Goal: Task Accomplishment & Management: Manage account settings

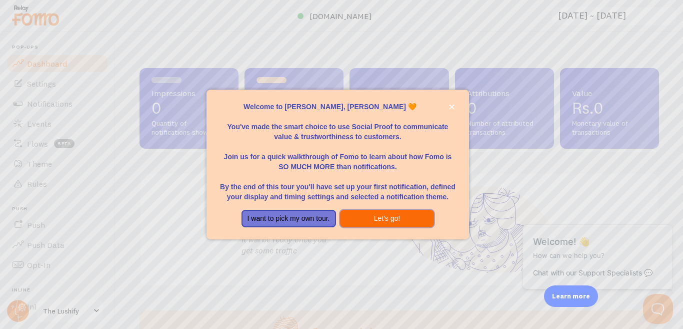
click at [380, 226] on button "Let's go!" at bounding box center [387, 219] width 95 height 18
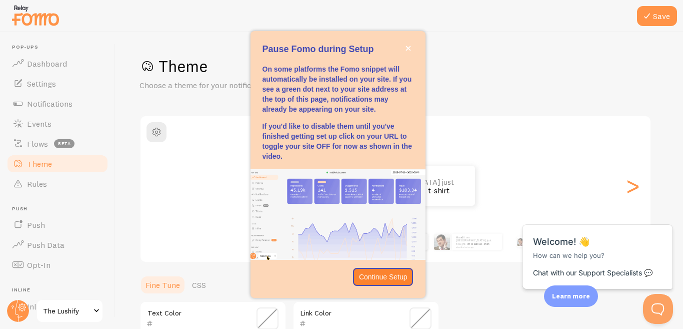
scroll to position [50, 0]
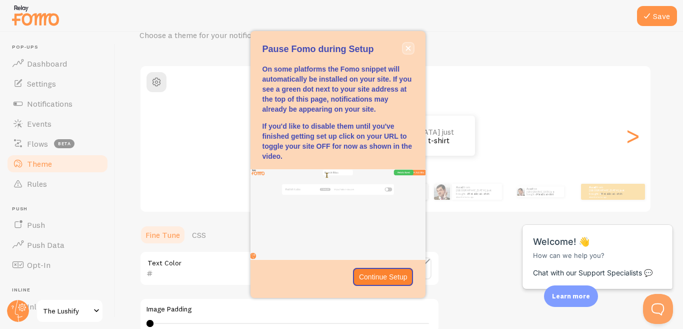
click at [407, 50] on icon "close," at bounding box center [408, 48] width 5 height 5
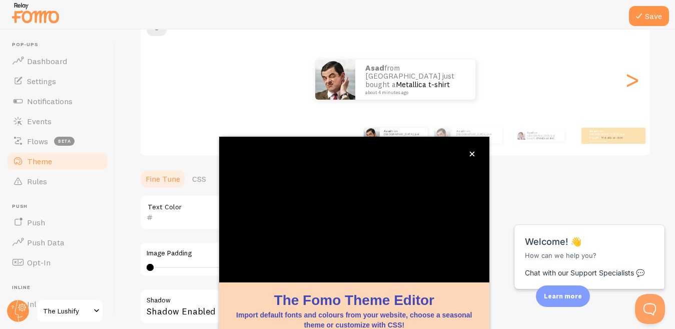
scroll to position [104, 0]
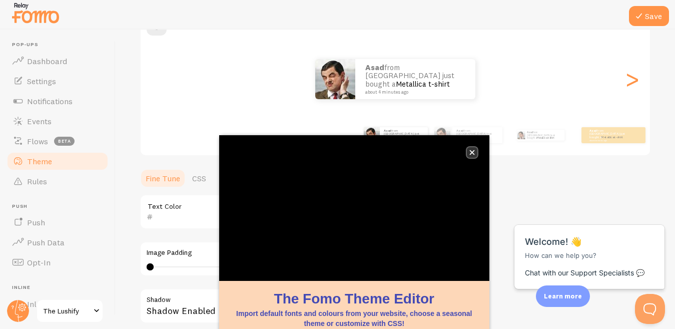
click at [473, 154] on icon "close," at bounding box center [472, 153] width 6 height 6
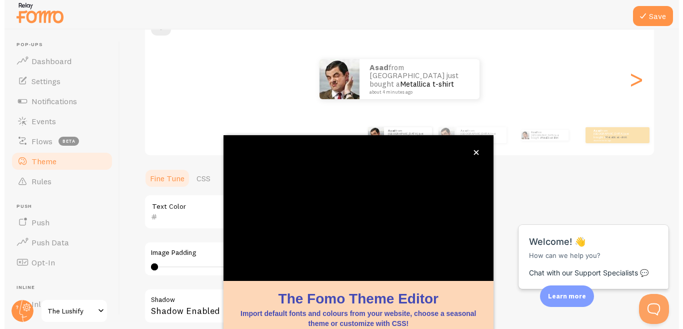
scroll to position [0, 0]
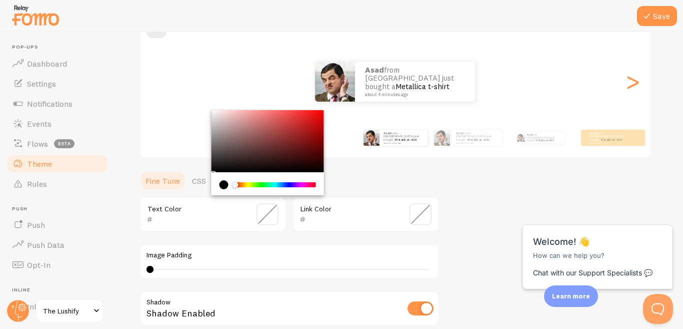
click at [212, 214] on input "text" at bounding box center [199, 219] width 92 height 12
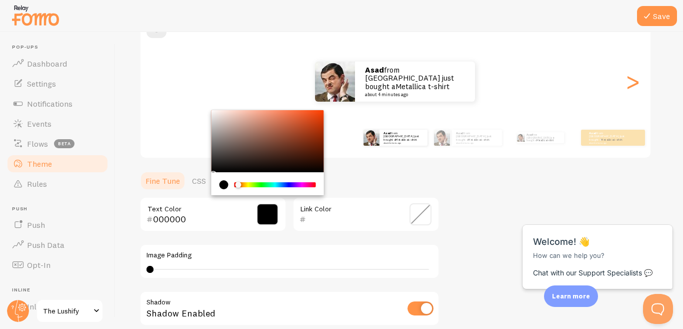
drag, startPoint x: 274, startPoint y: 182, endPoint x: 222, endPoint y: 181, distance: 51.5
click at [222, 181] on div "Chrome color picker" at bounding box center [268, 184] width 97 height 9
click at [258, 136] on div "Chrome color picker" at bounding box center [268, 141] width 113 height 62
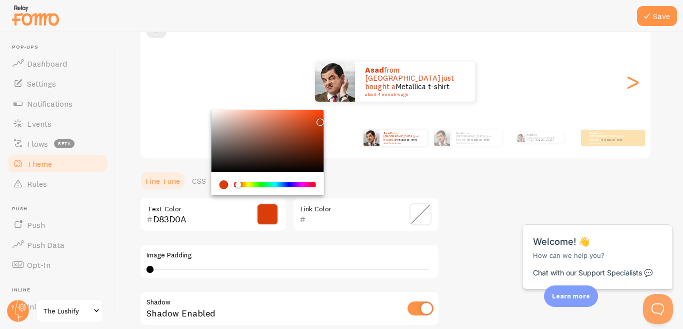
click at [319, 120] on div "Chrome color picker" at bounding box center [268, 141] width 113 height 62
click at [319, 120] on div "Chrome color picker" at bounding box center [321, 122] width 6 height 6
click at [313, 184] on div "Chrome color picker" at bounding box center [276, 184] width 80 height 5
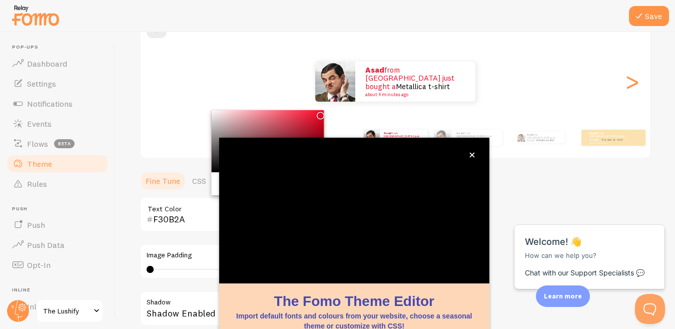
drag, startPoint x: 319, startPoint y: 119, endPoint x: 319, endPoint y: 112, distance: 7.5
click at [319, 113] on div "Chrome color picker" at bounding box center [321, 116] width 6 height 6
type input "F90C2B"
click at [472, 152] on button "close," at bounding box center [472, 155] width 11 height 11
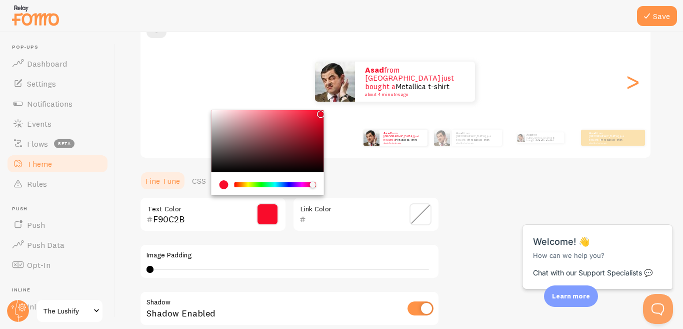
click at [353, 182] on ul "Fine Tune CSS" at bounding box center [290, 181] width 300 height 20
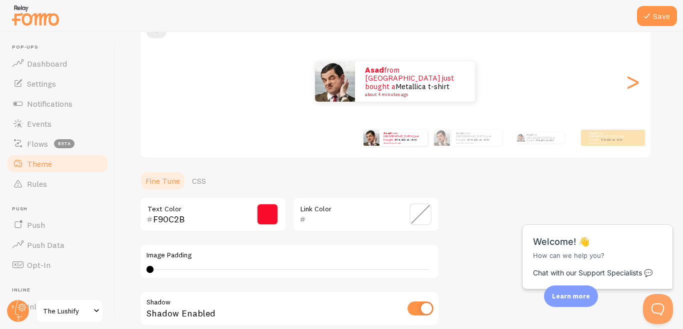
click at [345, 210] on div "Link Color" at bounding box center [366, 214] width 147 height 35
click at [415, 223] on span at bounding box center [421, 214] width 22 height 22
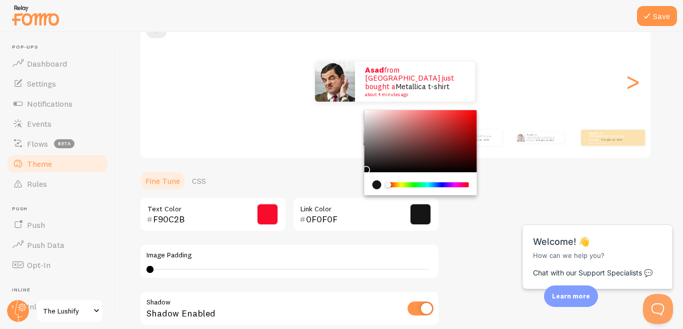
type input "000000"
drag, startPoint x: 375, startPoint y: 148, endPoint x: 357, endPoint y: 173, distance: 30.5
click at [357, 173] on section "Fine Tune CSS F90C2B Text Color 000000 Link Color Image Padding 0 0 - undefined…" at bounding box center [290, 299] width 300 height 256
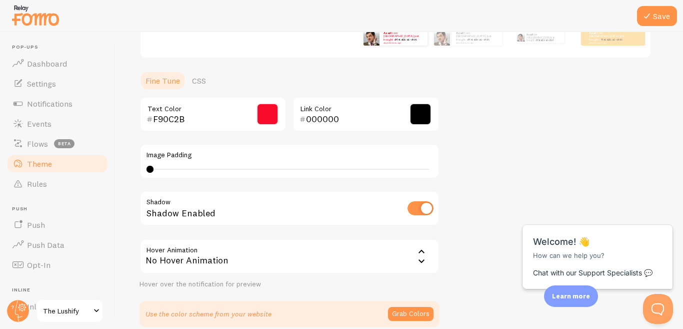
scroll to position [250, 0]
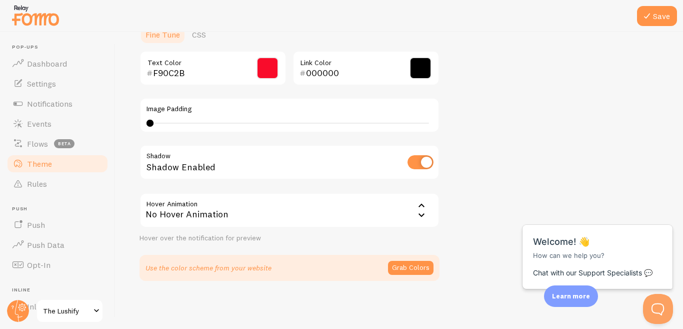
click at [208, 206] on div "No Hover Animation" at bounding box center [290, 210] width 300 height 35
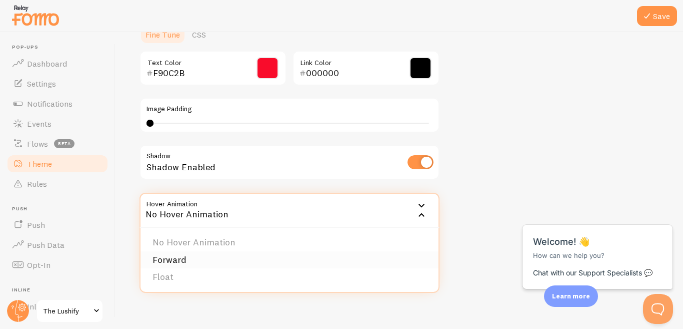
click at [210, 259] on li "Forward" at bounding box center [290, 260] width 298 height 18
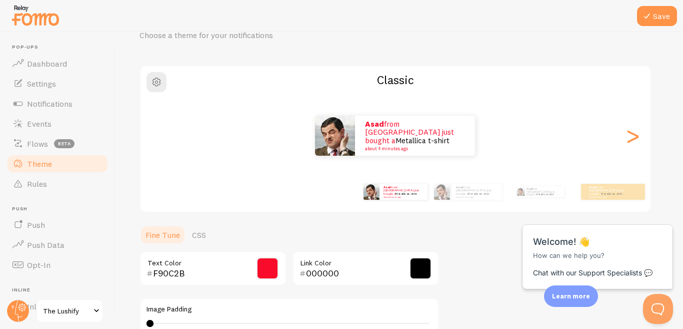
scroll to position [150, 0]
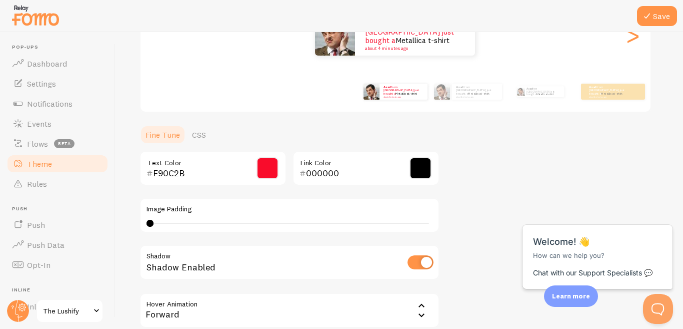
click at [425, 302] on icon at bounding box center [422, 306] width 12 height 12
click at [424, 315] on icon at bounding box center [422, 315] width 12 height 12
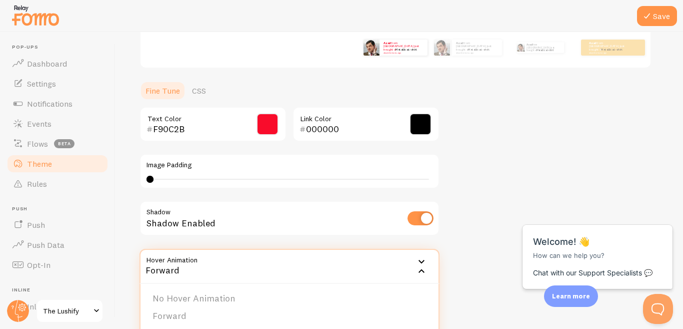
scroll to position [200, 0]
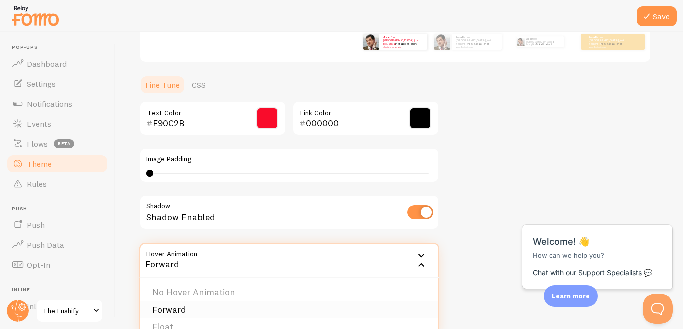
click at [331, 312] on li "Forward" at bounding box center [290, 310] width 298 height 18
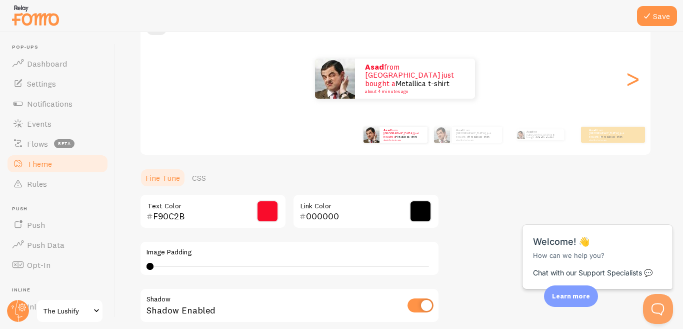
scroll to position [50, 0]
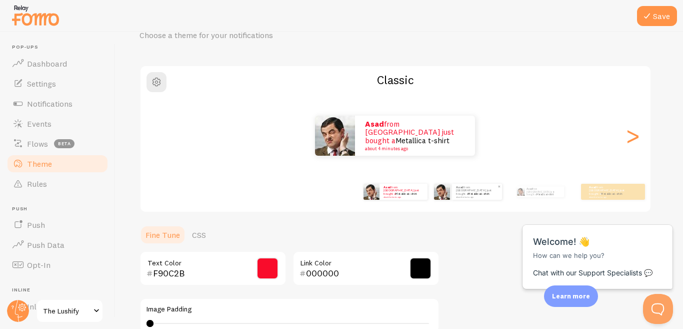
click at [465, 191] on p "Asad from [GEOGRAPHIC_DATA] just bought a Metallica t-shirt about 4 minutes ago" at bounding box center [477, 191] width 42 height 13
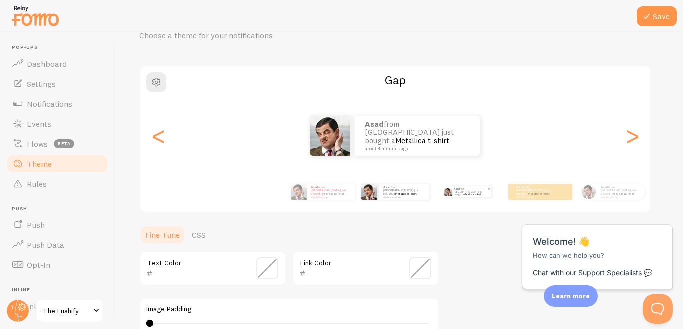
click at [455, 193] on p "Asad from [GEOGRAPHIC_DATA] just bought a Metallica t-shirt about 4 minutes ago" at bounding box center [471, 191] width 34 height 11
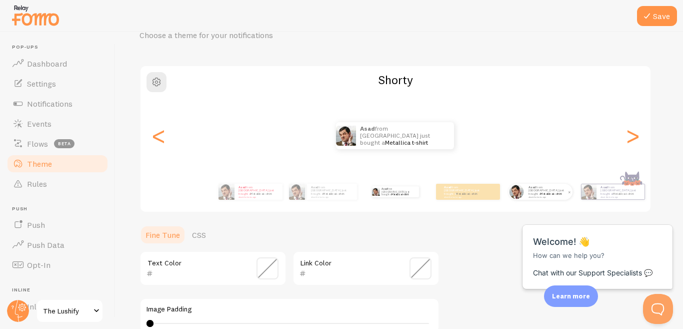
click at [539, 192] on p "Asad from [GEOGRAPHIC_DATA] just bought a Metallica t-shirt about 4 minutes ago" at bounding box center [549, 191] width 40 height 13
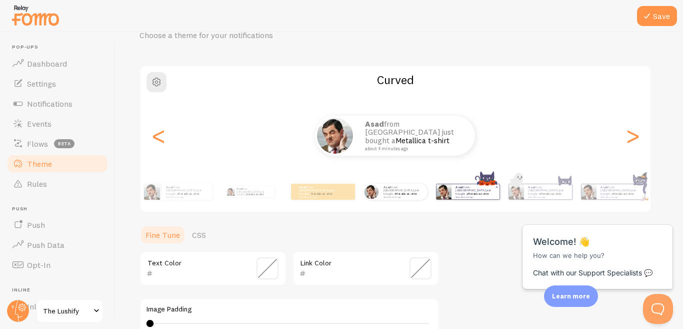
click at [474, 196] on small "about 4 minutes ago" at bounding box center [475, 197] width 39 height 2
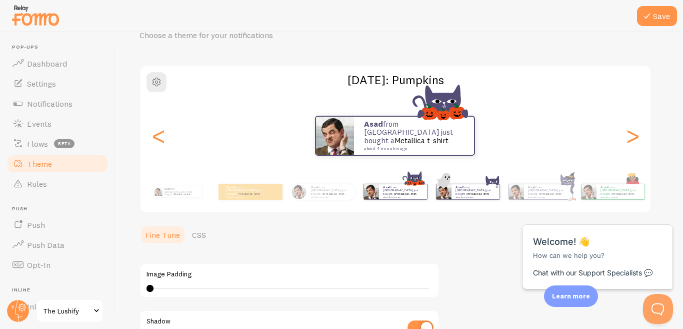
click at [496, 193] on p "Asad from [GEOGRAPHIC_DATA] just bought a Metallica t-shirt about 4 minutes ago" at bounding box center [476, 191] width 40 height 13
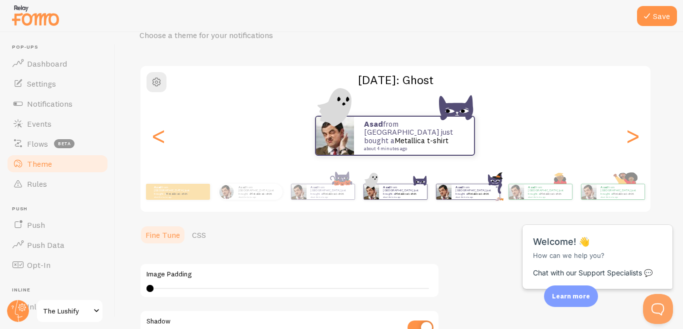
click at [477, 194] on link "Metallica t-shirt" at bounding box center [479, 194] width 22 height 4
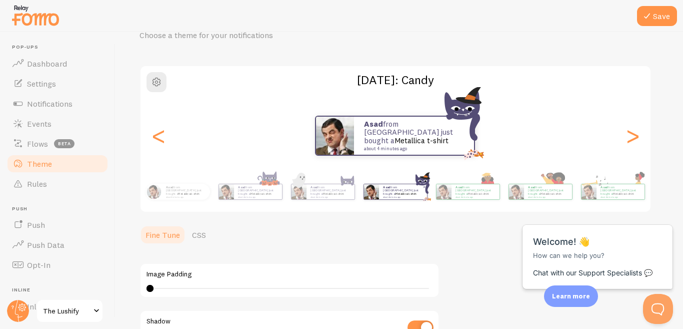
click at [478, 194] on link "Metallica t-shirt" at bounding box center [479, 194] width 22 height 4
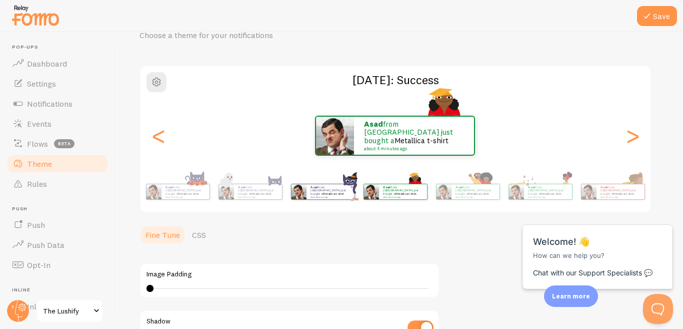
click at [478, 194] on link "Metallica t-shirt" at bounding box center [479, 194] width 22 height 4
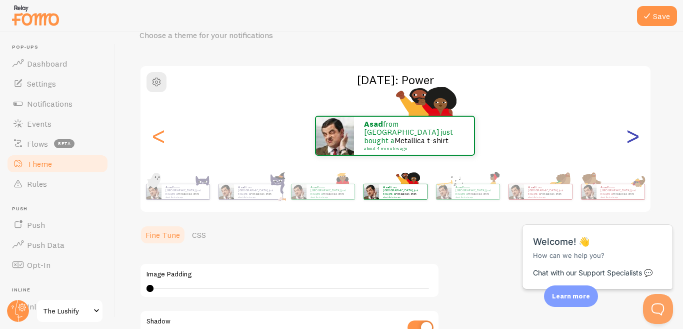
click at [627, 149] on div ">" at bounding box center [633, 136] width 12 height 72
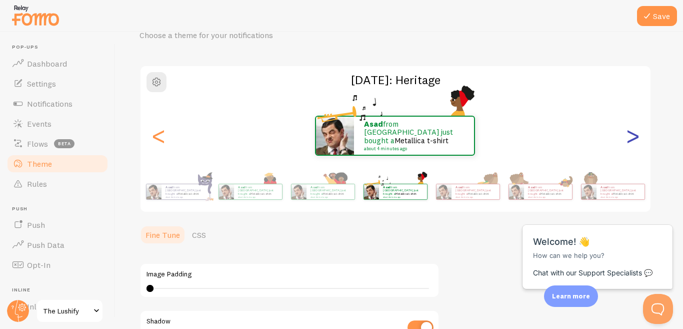
click at [627, 143] on div ">" at bounding box center [633, 136] width 12 height 72
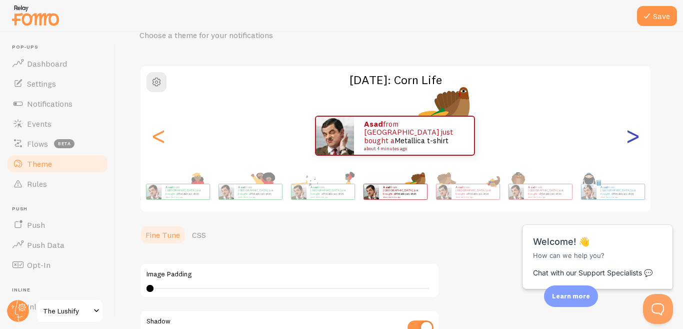
click at [627, 143] on div ">" at bounding box center [633, 136] width 12 height 72
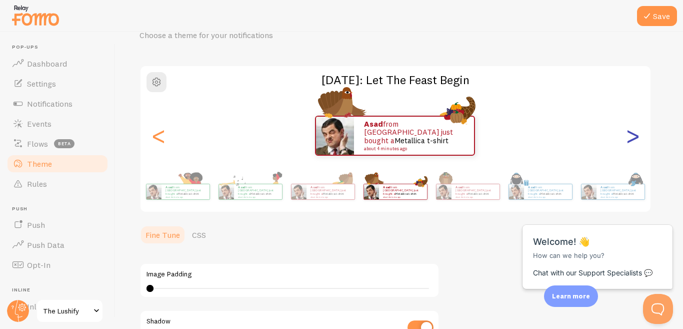
click at [627, 143] on div ">" at bounding box center [633, 136] width 12 height 72
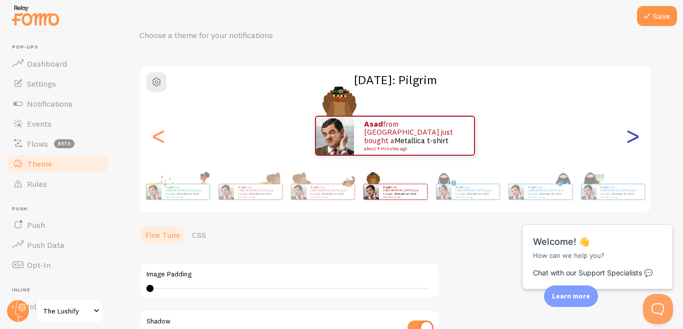
click at [627, 143] on div ">" at bounding box center [633, 136] width 12 height 72
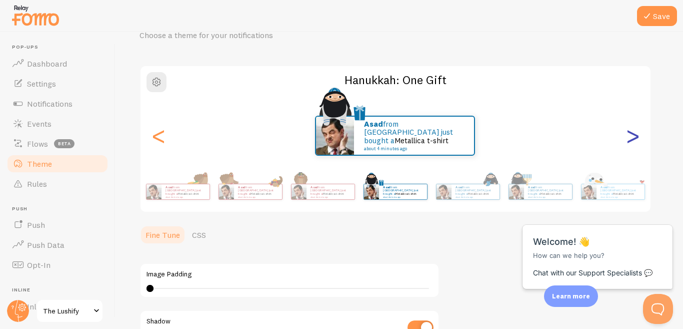
click at [627, 143] on div ">" at bounding box center [633, 136] width 12 height 72
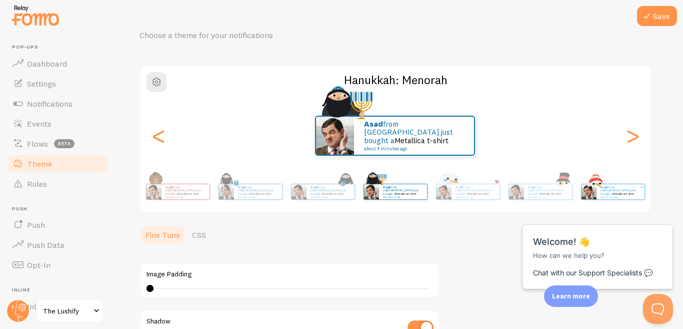
click at [599, 192] on div "Asad from [GEOGRAPHIC_DATA] just bought a Metallica t-shirt about 4 minutes ago" at bounding box center [621, 191] width 48 height 15
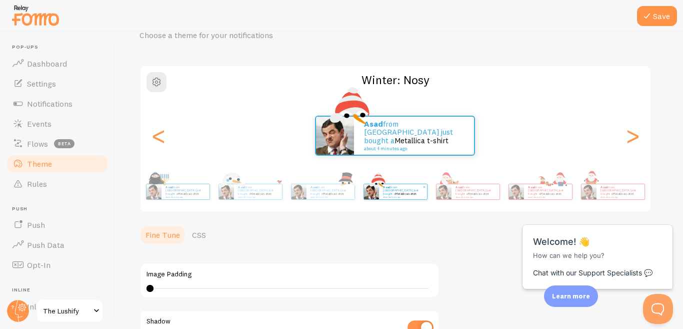
click at [599, 192] on div "Asad from [GEOGRAPHIC_DATA] just bought a Metallica t-shirt about 4 minutes ago" at bounding box center [621, 191] width 48 height 15
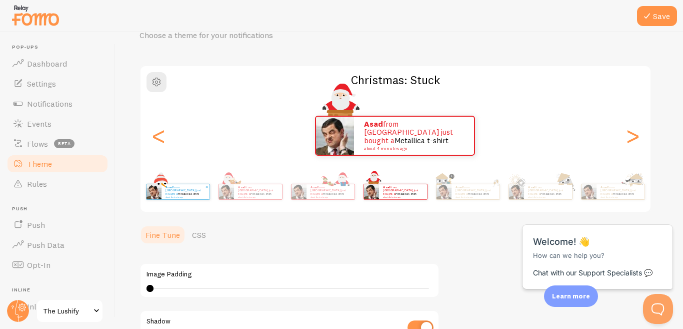
click at [599, 192] on div "Asad from [GEOGRAPHIC_DATA] just bought a Metallica t-shirt about 4 minutes ago" at bounding box center [621, 191] width 48 height 15
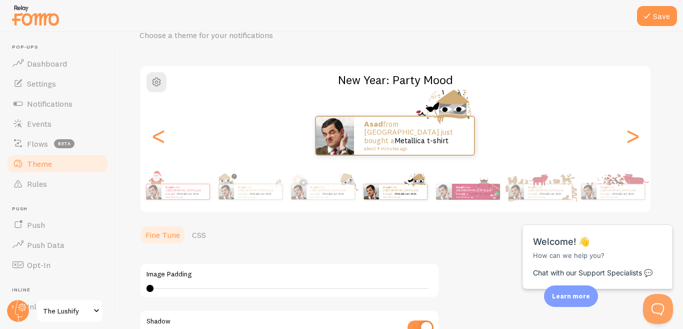
click at [599, 192] on div "Asad from [GEOGRAPHIC_DATA] just bought a Metallica t-shirt about 4 minutes ago" at bounding box center [621, 191] width 48 height 15
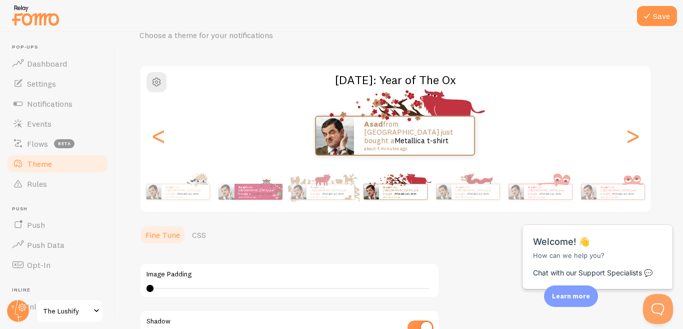
click at [599, 192] on div "Asad from [GEOGRAPHIC_DATA] just bought a Metallica t-shirt about 4 minutes ago" at bounding box center [621, 191] width 48 height 15
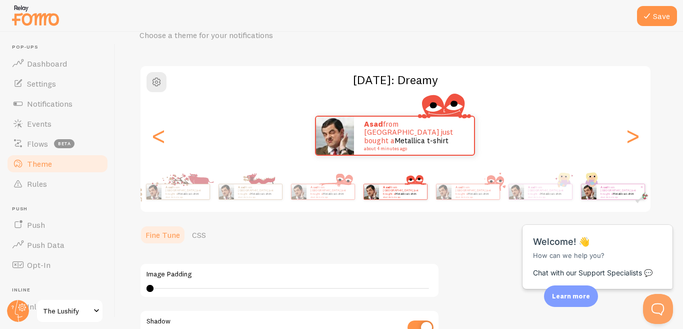
click at [597, 192] on div "Asad from [GEOGRAPHIC_DATA] just bought a Metallica t-shirt about 4 minutes ago" at bounding box center [621, 191] width 48 height 15
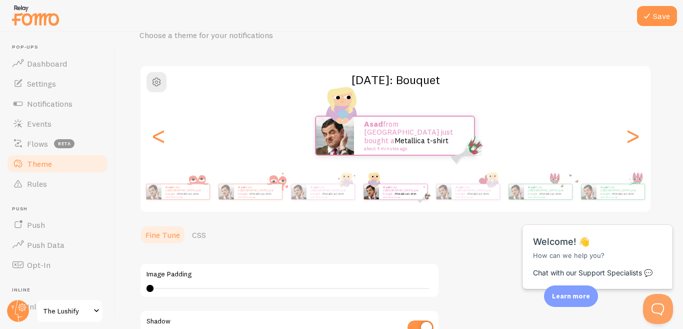
click at [597, 192] on div "Asad from [GEOGRAPHIC_DATA] just bought a Metallica t-shirt about 4 minutes ago" at bounding box center [621, 191] width 48 height 15
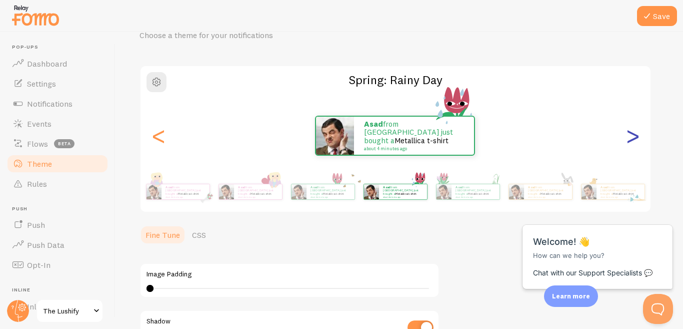
click at [629, 139] on div ">" at bounding box center [633, 136] width 12 height 72
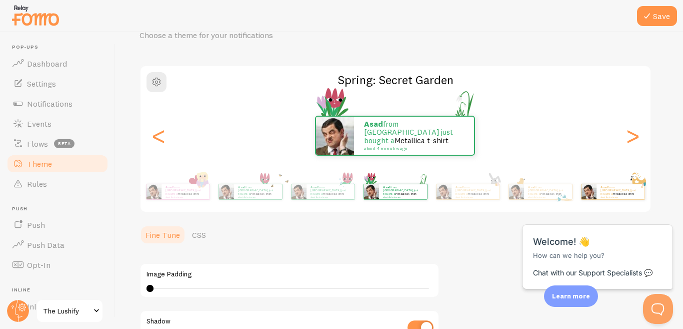
click at [626, 189] on p "Asad from [GEOGRAPHIC_DATA] just bought a Metallica t-shirt about 4 minutes ago" at bounding box center [621, 191] width 40 height 13
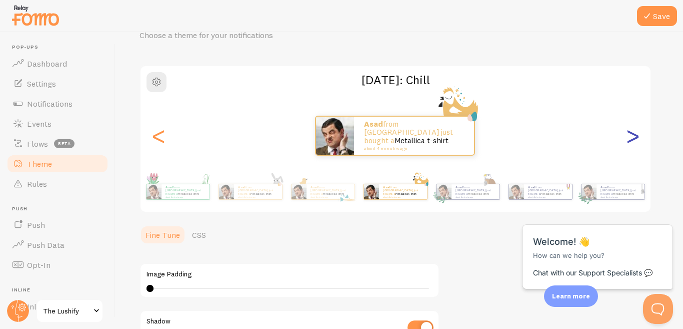
click at [638, 142] on div ">" at bounding box center [633, 136] width 12 height 72
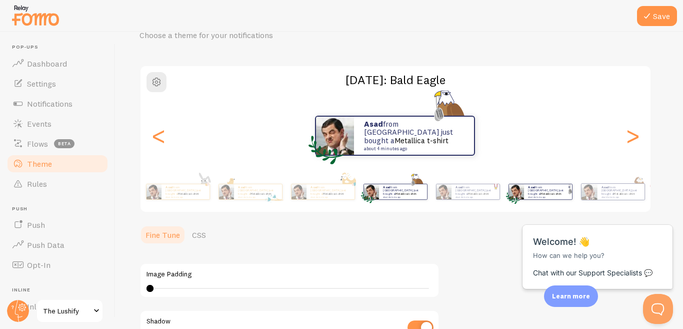
click at [553, 199] on div "Asad from [GEOGRAPHIC_DATA] just bought a Metallica t-shirt about 4 minutes ago" at bounding box center [548, 191] width 48 height 15
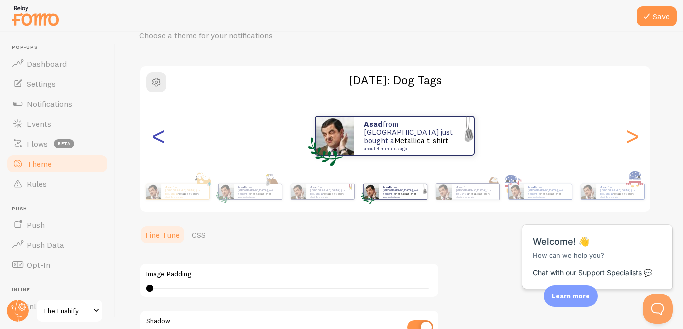
click at [157, 141] on div "<" at bounding box center [159, 136] width 12 height 72
click at [158, 134] on div "<" at bounding box center [159, 136] width 12 height 72
click at [158, 135] on div "<" at bounding box center [159, 136] width 12 height 72
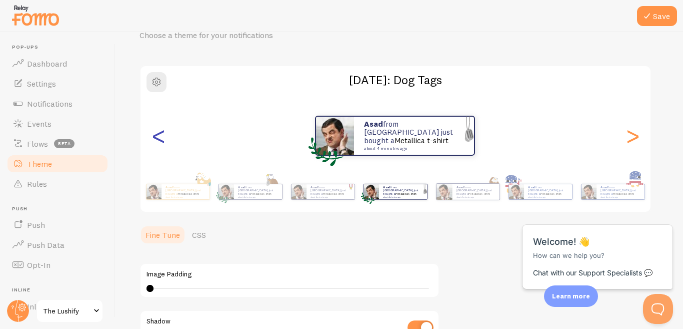
click at [158, 136] on div "<" at bounding box center [159, 136] width 12 height 72
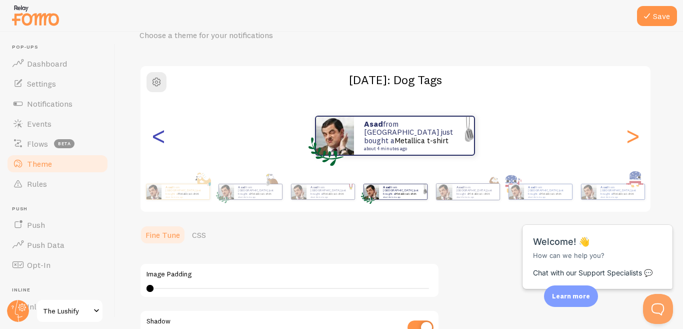
click at [158, 136] on div "<" at bounding box center [159, 136] width 12 height 72
click at [159, 195] on img at bounding box center [153, 191] width 15 height 15
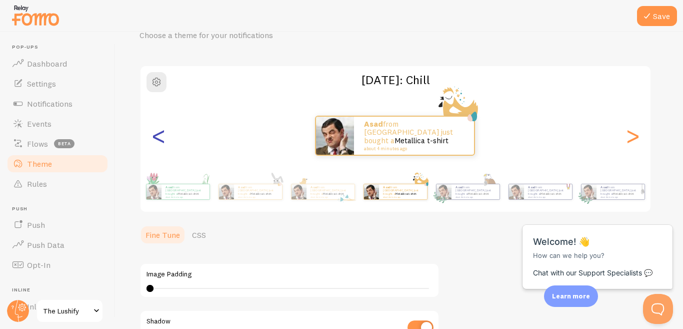
click at [162, 141] on div "<" at bounding box center [159, 136] width 12 height 72
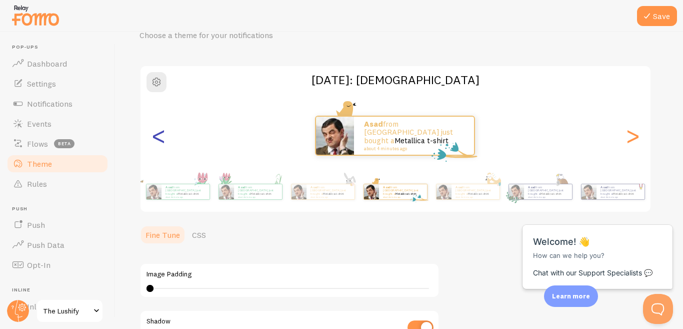
click at [156, 135] on div "<" at bounding box center [159, 136] width 12 height 72
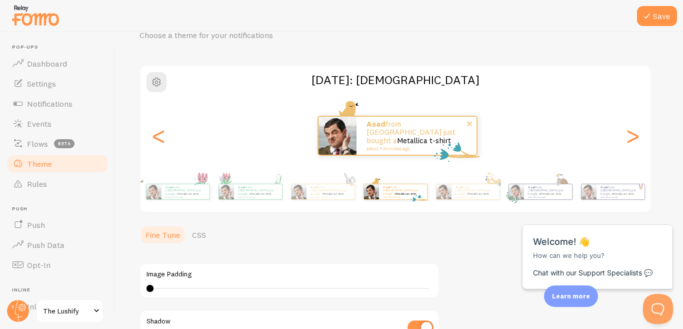
click at [339, 136] on img at bounding box center [338, 136] width 38 height 38
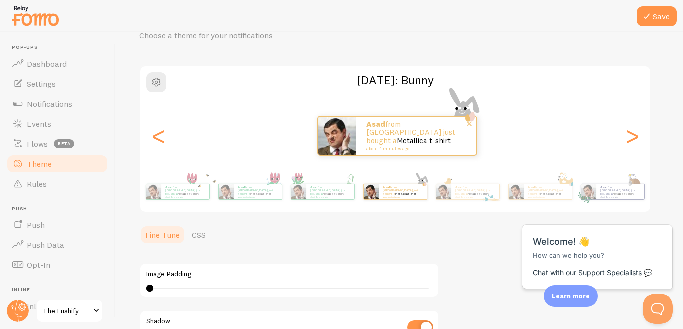
click at [335, 141] on img at bounding box center [338, 136] width 38 height 38
click at [336, 159] on div "Asad from [GEOGRAPHIC_DATA] just bought a Metallica t-shirt about 4 minutes ago…" at bounding box center [396, 136] width 510 height 72
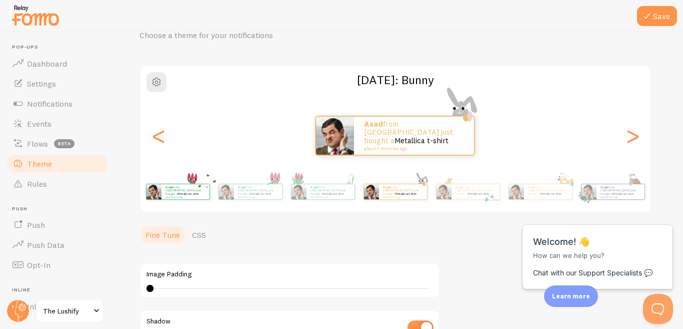
click at [179, 198] on div "Asad from [GEOGRAPHIC_DATA] just bought a Metallica t-shirt about 4 minutes ago" at bounding box center [186, 191] width 48 height 15
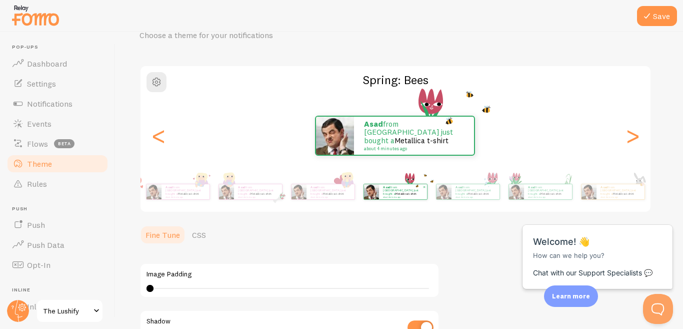
click at [179, 198] on div "Asad from [GEOGRAPHIC_DATA] just bought a Metallica t-shirt about 4 minutes ago" at bounding box center [186, 191] width 48 height 15
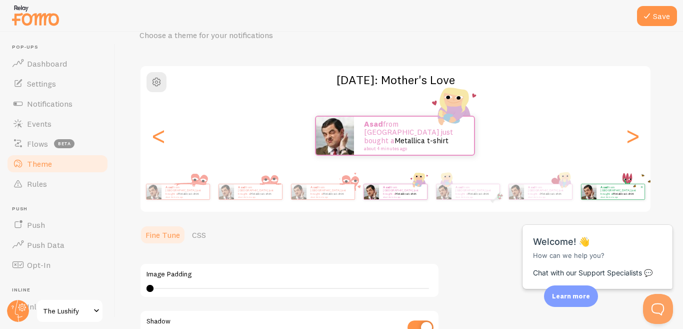
click at [179, 198] on div "Asad from [GEOGRAPHIC_DATA] just bought a Metallica t-shirt about 4 minutes ago" at bounding box center [186, 191] width 48 height 15
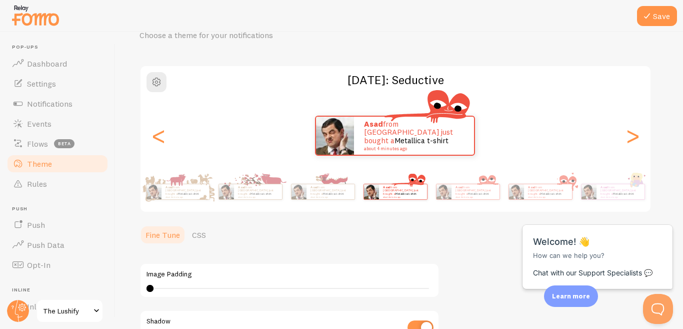
click at [179, 198] on div "Asad from [GEOGRAPHIC_DATA] just bought a Metallica t-shirt about 4 minutes ago" at bounding box center [186, 191] width 48 height 15
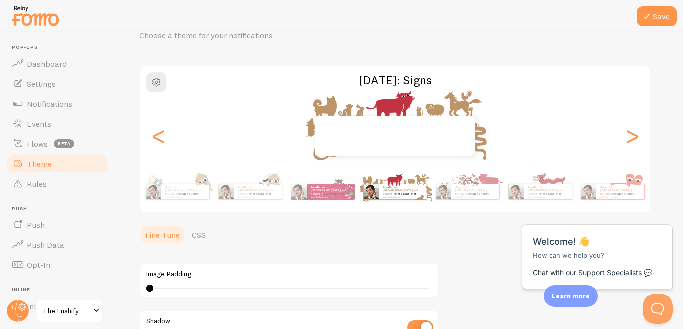
click at [379, 198] on div "Asad from [GEOGRAPHIC_DATA] just bought a Metallica t-shirt about 4 minutes ago" at bounding box center [403, 191] width 48 height 15
click at [179, 198] on div "Asad from [GEOGRAPHIC_DATA] just bought a Metallica t-shirt about 4 minutes ago" at bounding box center [186, 191] width 48 height 15
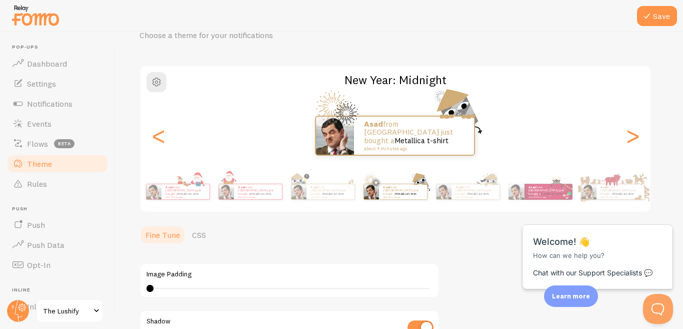
click at [179, 198] on div "Asad from [GEOGRAPHIC_DATA] just bought a Metallica t-shirt about 4 minutes ago" at bounding box center [186, 191] width 48 height 15
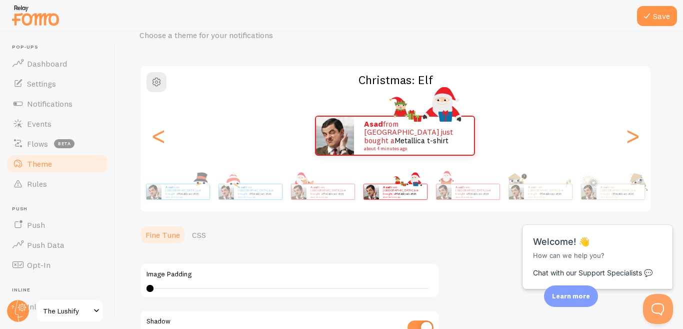
click at [234, 198] on div "Asad from [GEOGRAPHIC_DATA] just bought a Metallica t-shirt about 4 minutes ago" at bounding box center [258, 191] width 48 height 15
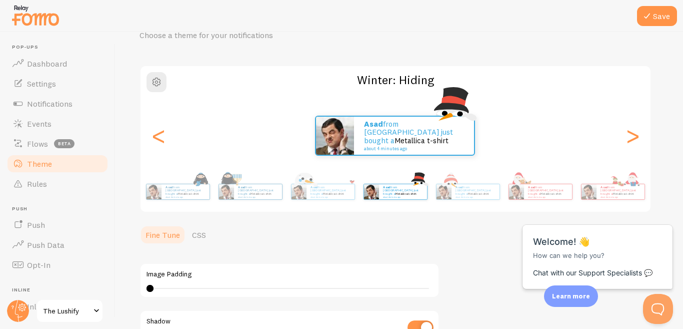
click at [179, 198] on div "Asad from [GEOGRAPHIC_DATA] just bought a Metallica t-shirt about 4 minutes ago" at bounding box center [186, 191] width 48 height 15
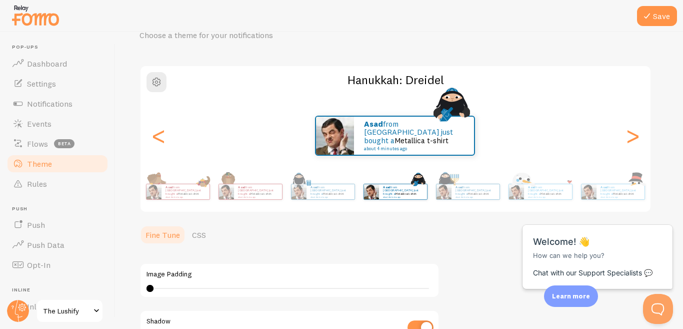
click at [179, 198] on div "Asad from [GEOGRAPHIC_DATA] just bought a Metallica t-shirt about 4 minutes ago" at bounding box center [186, 191] width 48 height 15
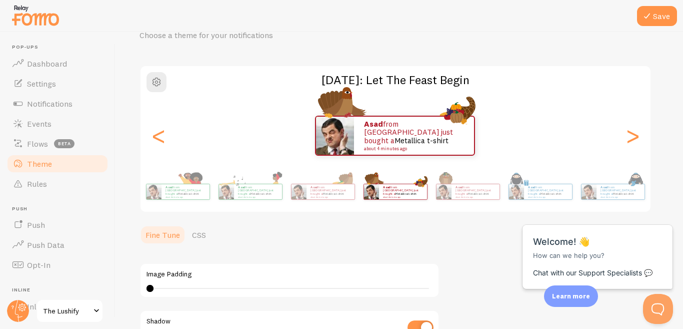
click at [179, 198] on div "Asad from [GEOGRAPHIC_DATA] just bought a Metallica t-shirt about 4 minutes ago" at bounding box center [186, 191] width 48 height 15
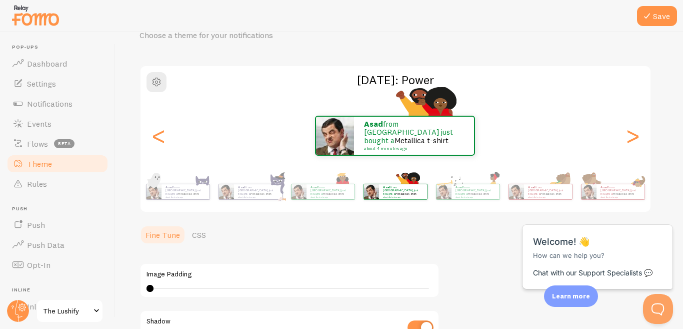
click at [179, 198] on div "Asad from [GEOGRAPHIC_DATA] just bought a Metallica t-shirt about 4 minutes ago" at bounding box center [186, 191] width 48 height 15
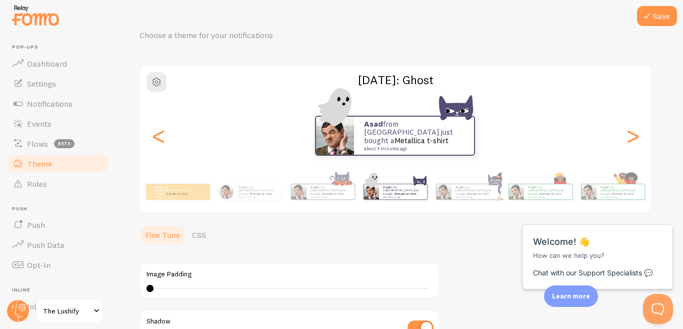
click at [179, 198] on div "Asad from [GEOGRAPHIC_DATA] just bought a Metallica t-shirt about 4 minutes ago" at bounding box center [178, 192] width 64 height 16
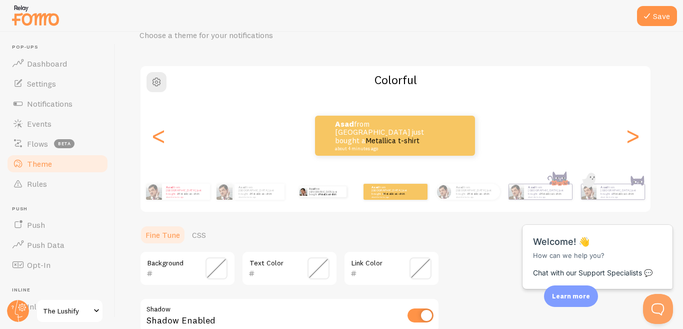
click at [312, 197] on div "Asad from [GEOGRAPHIC_DATA] just bought a Metallica t-shirt about 4 minutes ago" at bounding box center [323, 192] width 65 height 28
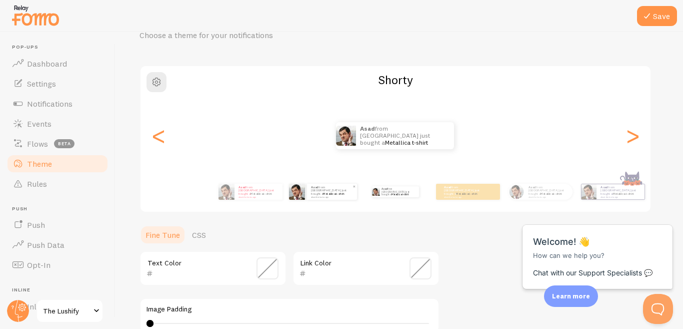
click at [307, 197] on div "Asad from [GEOGRAPHIC_DATA] just bought a Metallica t-shirt about 4 minutes ago" at bounding box center [323, 192] width 68 height 16
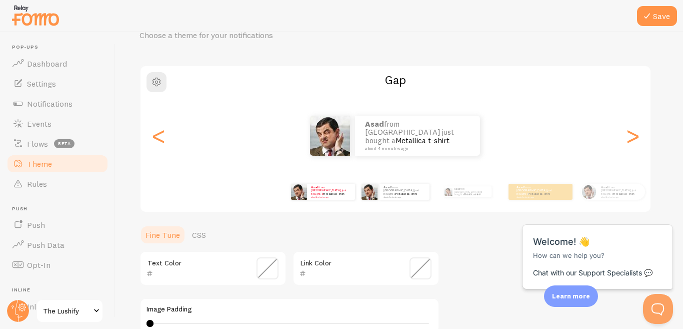
click at [314, 204] on div "Asad from [GEOGRAPHIC_DATA] just bought a Metallica t-shirt about 4 minutes ago" at bounding box center [323, 192] width 65 height 28
type input "F90C2B"
type input "000000"
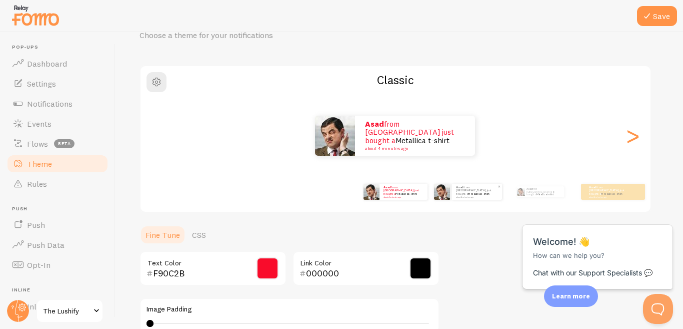
click at [455, 196] on div "Asad from [GEOGRAPHIC_DATA] just bought a Metallica t-shirt about 4 minutes ago" at bounding box center [477, 192] width 50 height 16
click at [469, 200] on div "Asad from [GEOGRAPHIC_DATA] just bought a Metallica t-shirt about 4 minutes ago" at bounding box center [468, 192] width 65 height 28
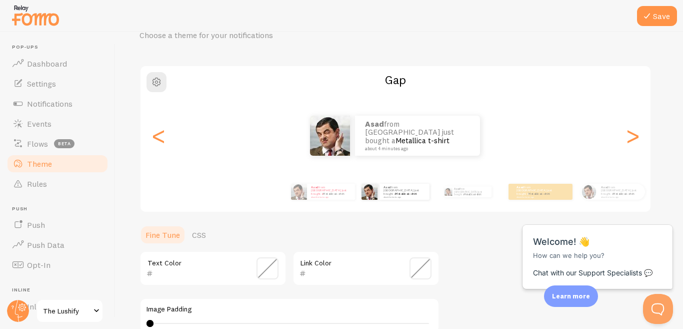
click at [392, 278] on input "text" at bounding box center [352, 273] width 92 height 12
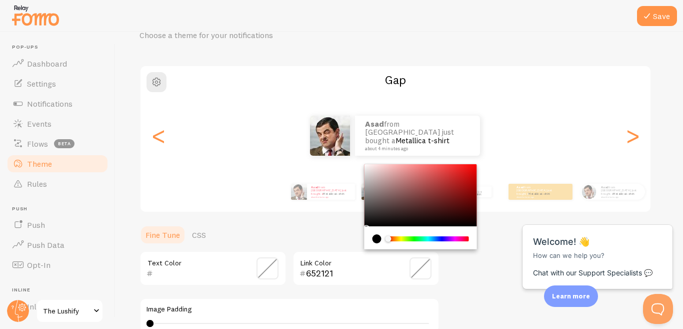
drag, startPoint x: 436, startPoint y: 202, endPoint x: 434, endPoint y: 210, distance: 8.7
click at [440, 202] on div "Chrome color picker" at bounding box center [421, 195] width 113 height 62
drag, startPoint x: 423, startPoint y: 235, endPoint x: 439, endPoint y: 235, distance: 16.5
click at [439, 236] on div "Chrome color picker" at bounding box center [429, 238] width 82 height 9
drag, startPoint x: 447, startPoint y: 188, endPoint x: 472, endPoint y: 166, distance: 33.3
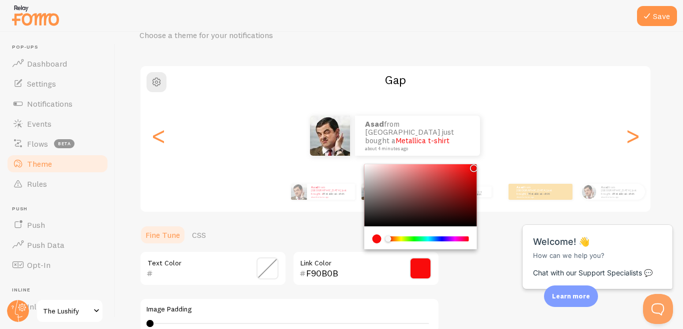
click at [472, 166] on div "Chrome color picker" at bounding box center [421, 195] width 113 height 62
click at [500, 238] on div "Theme Choose a theme for your notifications Gap Asad from [GEOGRAPHIC_DATA] jus…" at bounding box center [400, 243] width 520 height 475
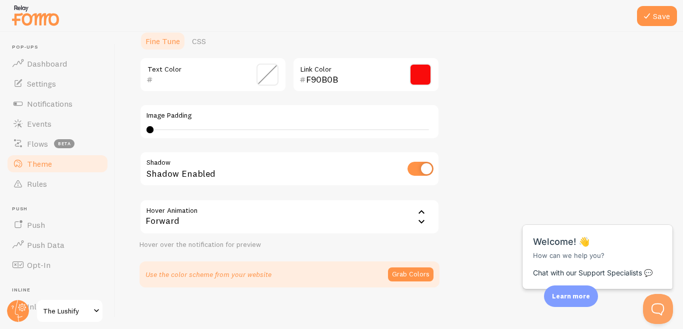
scroll to position [250, 0]
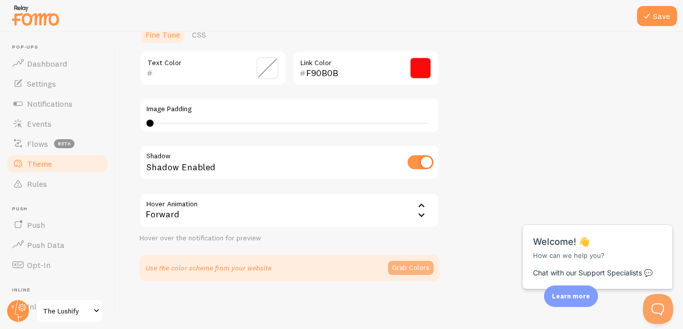
click at [413, 270] on button "Grab Colors" at bounding box center [411, 268] width 46 height 14
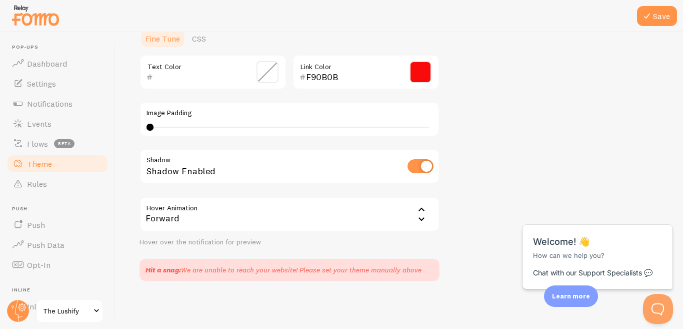
scroll to position [246, 0]
click at [665, 215] on div "Close cross-small" at bounding box center [656, 214] width 35 height 11
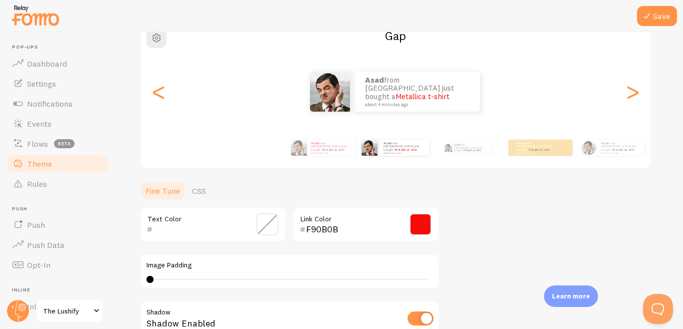
scroll to position [100, 0]
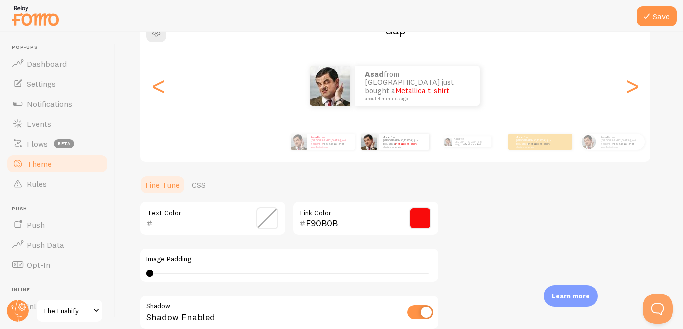
click at [424, 222] on span at bounding box center [421, 218] width 22 height 22
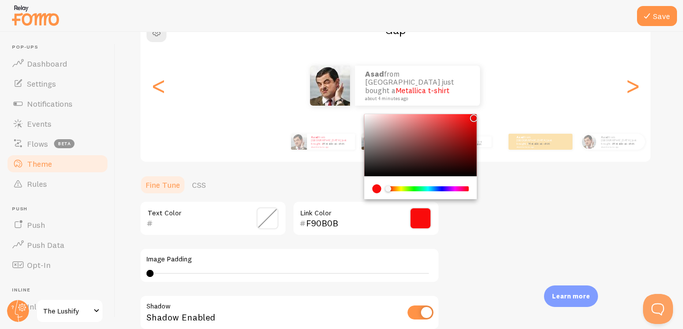
click at [457, 190] on div "Chrome color picker" at bounding box center [429, 188] width 80 height 5
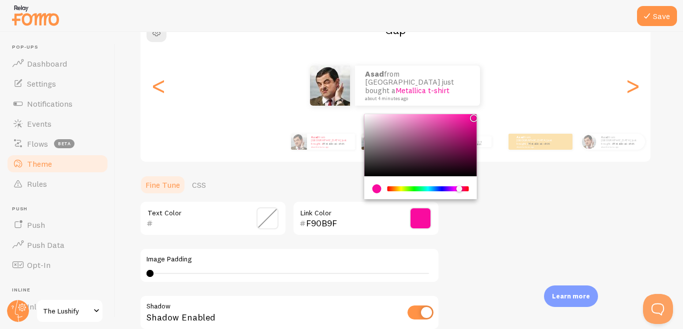
click at [460, 189] on div "Chrome color picker" at bounding box center [460, 189] width 6 height 6
type input "000000"
drag, startPoint x: 368, startPoint y: 171, endPoint x: 363, endPoint y: 183, distance: 12.8
click at [363, 183] on section "Fine Tune CSS Text Color 000000 Link Color Image Padding 0 0 - undefined Shadow…" at bounding box center [290, 301] width 300 height 252
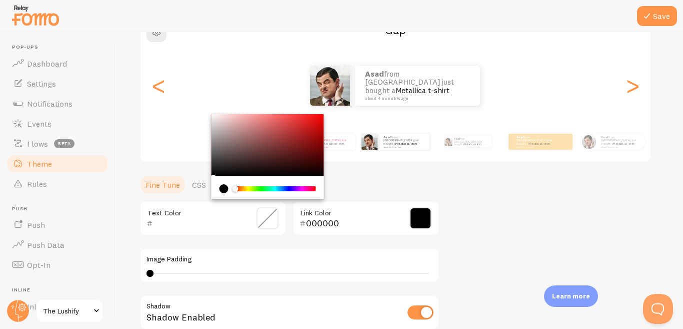
click at [216, 227] on input "text" at bounding box center [199, 223] width 92 height 12
click at [290, 182] on div "Chrome color picker" at bounding box center [268, 187] width 113 height 23
click at [302, 191] on div "Chrome color picker" at bounding box center [276, 188] width 80 height 5
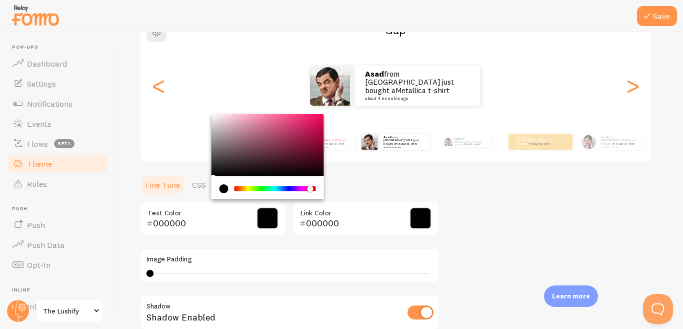
drag, startPoint x: 302, startPoint y: 190, endPoint x: 310, endPoint y: 189, distance: 8.1
click at [310, 189] on div "Chrome color picker" at bounding box center [310, 189] width 6 height 6
click at [275, 120] on div "Chrome color picker" at bounding box center [268, 145] width 113 height 62
type input "E66493"
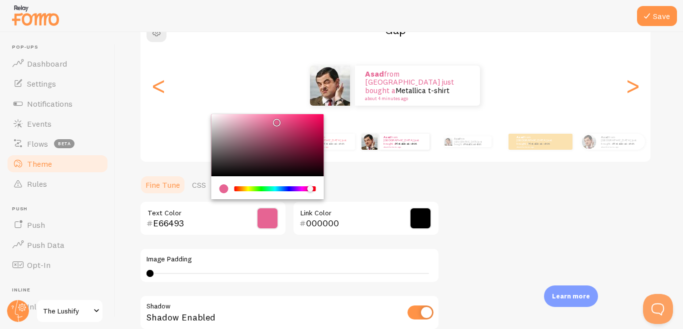
click at [362, 179] on ul "Fine Tune CSS" at bounding box center [290, 185] width 300 height 20
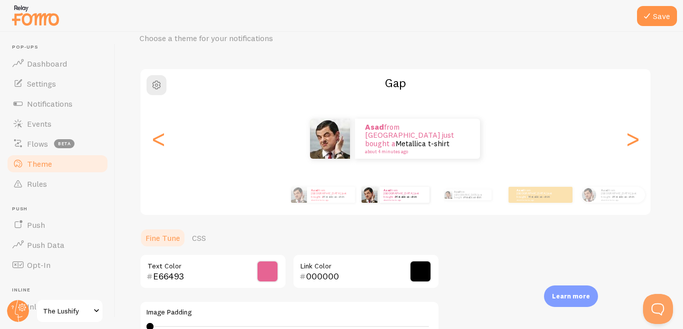
scroll to position [0, 0]
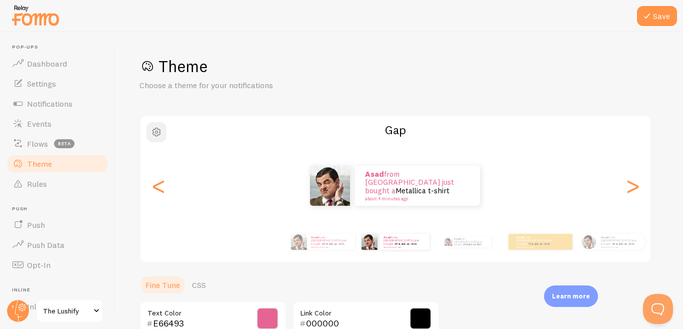
click at [161, 129] on span "button" at bounding box center [157, 132] width 12 height 12
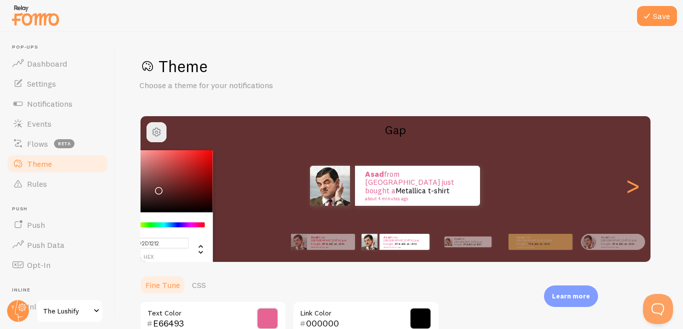
drag, startPoint x: 195, startPoint y: 176, endPoint x: 180, endPoint y: 212, distance: 38.8
click at [170, 204] on div "Chrome color picker" at bounding box center [157, 181] width 113 height 62
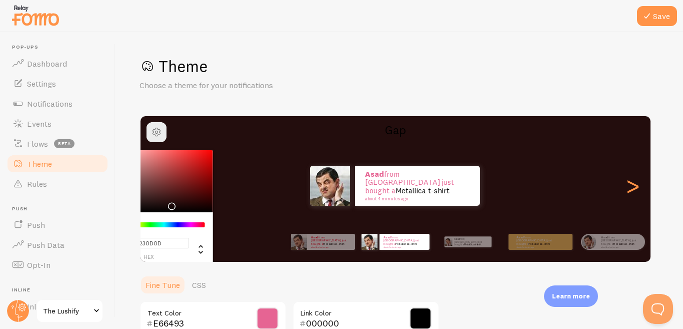
click at [199, 216] on div "#230D0D hex 35 r 13 g 13 b 0 h 45% s 9% l" at bounding box center [157, 239] width 113 height 54
click at [143, 154] on div "Chrome color picker" at bounding box center [157, 181] width 113 height 62
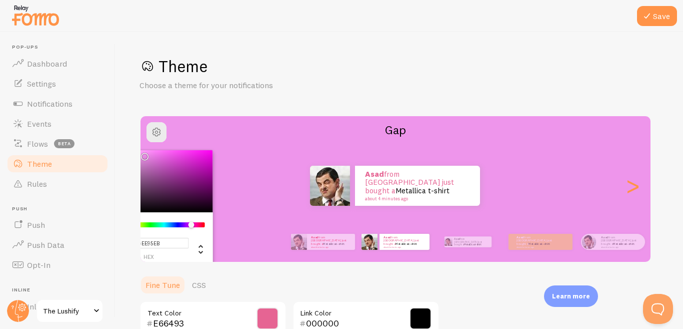
click at [191, 225] on div "Chrome color picker" at bounding box center [165, 224] width 80 height 5
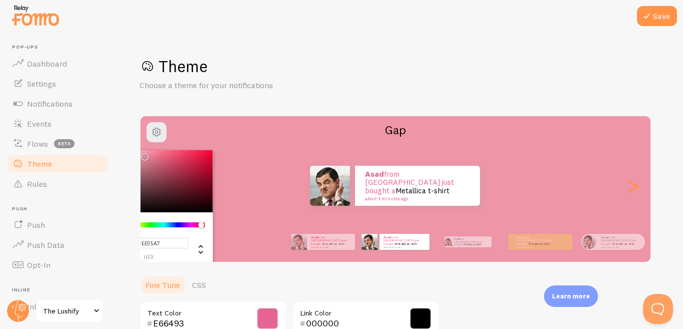
click at [201, 224] on div "Chrome color picker" at bounding box center [201, 225] width 6 height 6
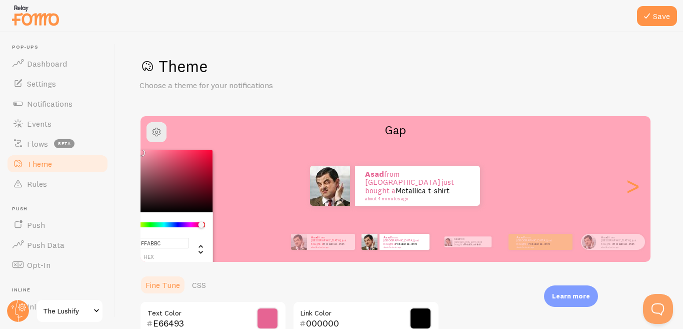
type input "#FFACBD"
drag, startPoint x: 146, startPoint y: 156, endPoint x: 137, endPoint y: 143, distance: 15.5
click at [137, 143] on div "Save Theme Choose a theme for your notifications #FFACBD hex 255 r 172 g 189 b …" at bounding box center [400, 180] width 568 height 297
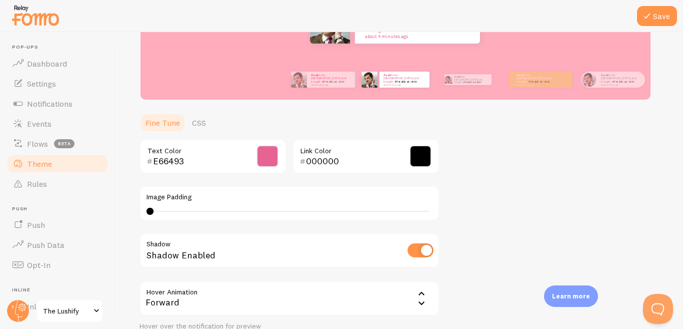
scroll to position [200, 0]
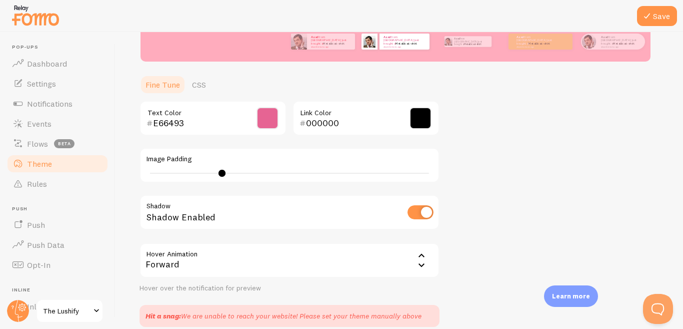
drag, startPoint x: 151, startPoint y: 173, endPoint x: 239, endPoint y: 176, distance: 88.1
click at [226, 176] on div at bounding box center [222, 173] width 7 height 7
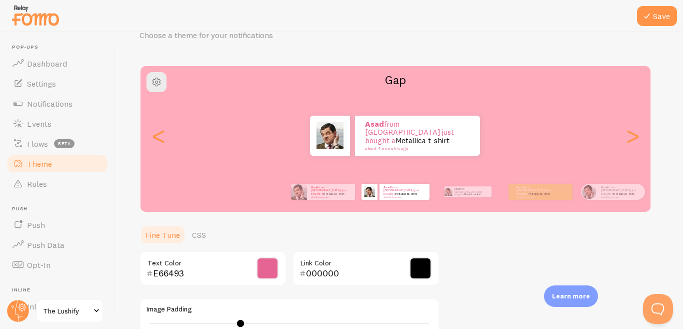
scroll to position [100, 0]
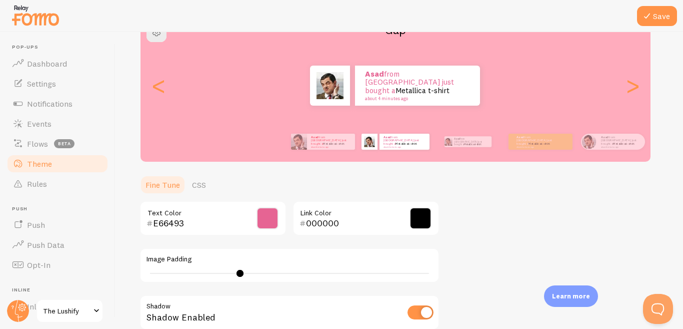
type input "5"
drag, startPoint x: 241, startPoint y: 275, endPoint x: 185, endPoint y: 273, distance: 55.5
click at [185, 273] on div at bounding box center [185, 273] width 7 height 7
click at [514, 221] on div "Theme Choose a theme for your notifications Gap Asad from [GEOGRAPHIC_DATA] jus…" at bounding box center [400, 191] width 520 height 471
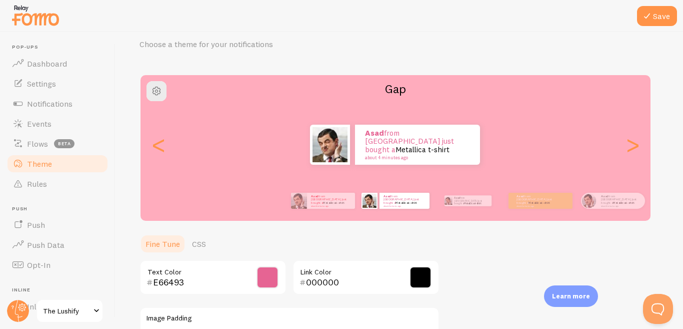
scroll to position [0, 0]
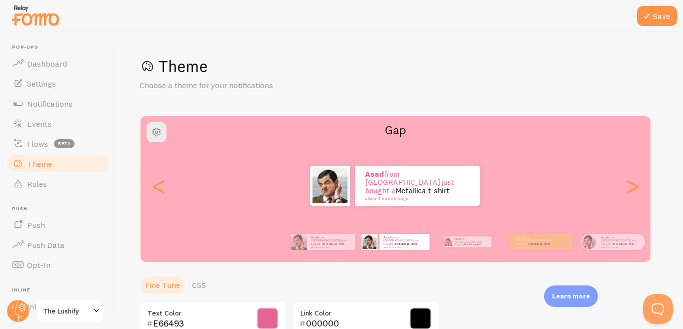
click at [407, 130] on h2 "Gap" at bounding box center [396, 130] width 510 height 16
click at [403, 130] on h2 "Gap" at bounding box center [396, 130] width 510 height 16
click at [659, 23] on button "Save" at bounding box center [657, 16] width 40 height 20
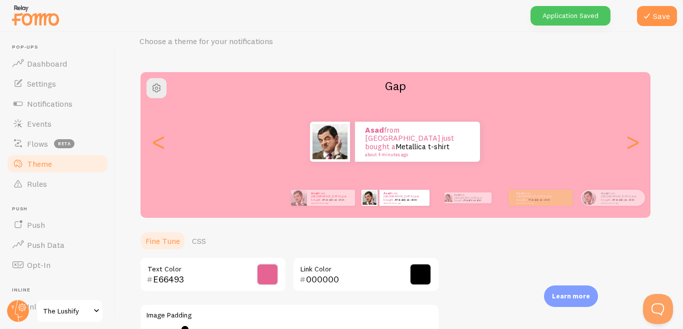
scroll to position [50, 0]
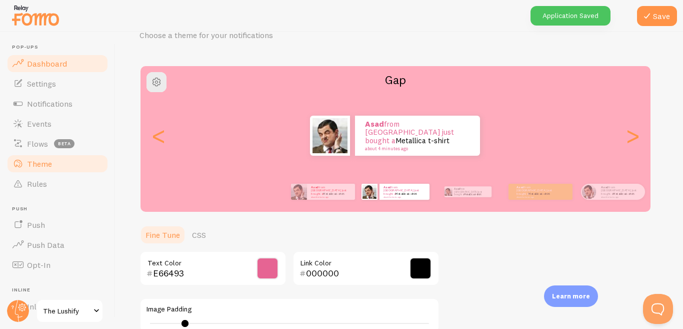
click at [57, 67] on span "Dashboard" at bounding box center [47, 64] width 40 height 10
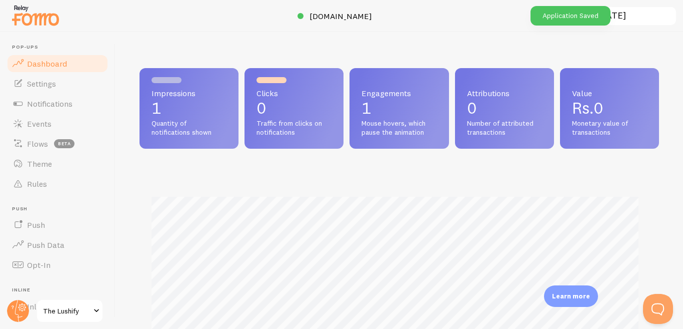
scroll to position [263, 511]
click at [206, 100] on p "1" at bounding box center [189, 108] width 75 height 16
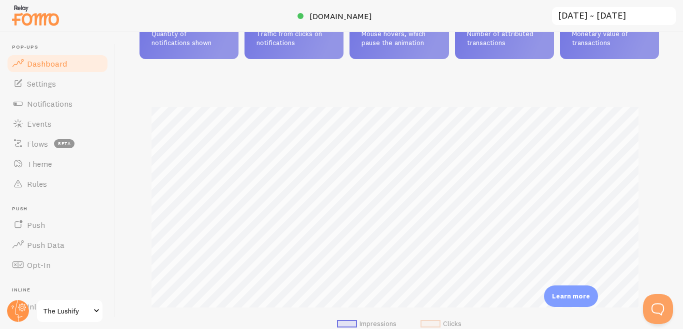
scroll to position [50, 0]
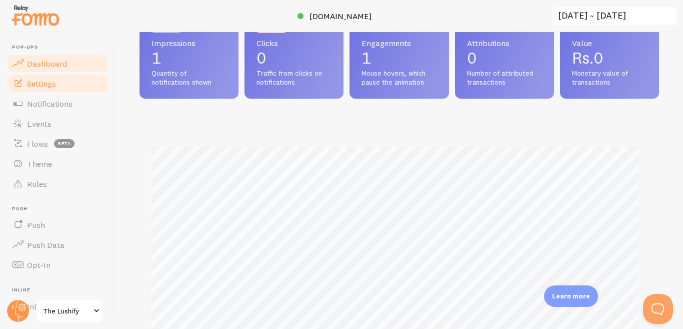
click at [58, 78] on link "Settings" at bounding box center [57, 84] width 103 height 20
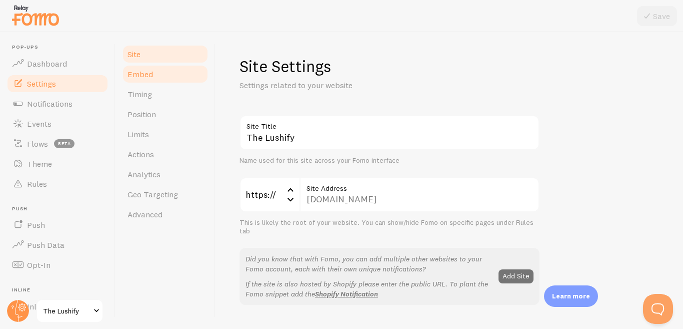
click at [164, 76] on link "Embed" at bounding box center [166, 74] width 88 height 20
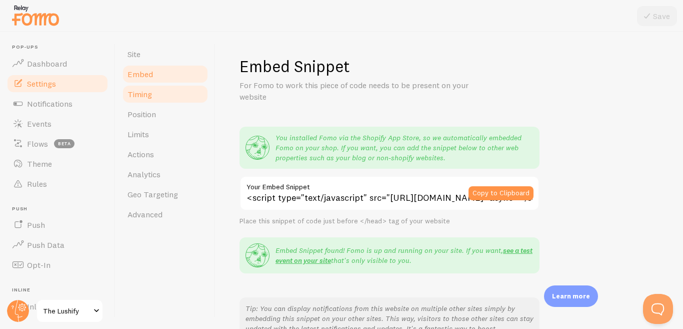
click at [163, 100] on link "Timing" at bounding box center [166, 94] width 88 height 20
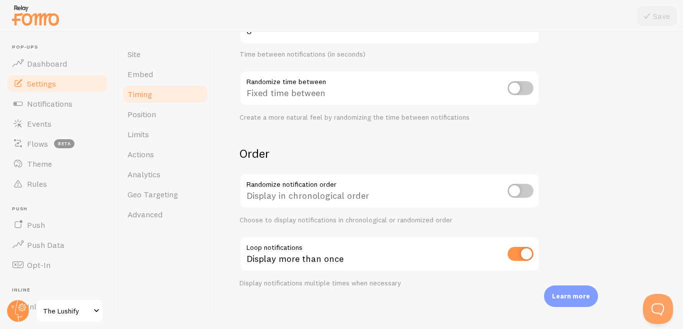
scroll to position [264, 0]
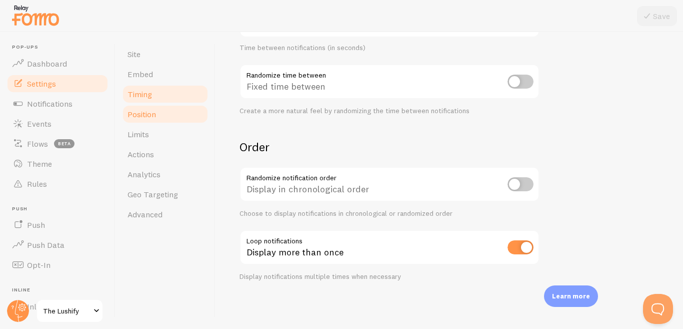
click at [159, 109] on link "Position" at bounding box center [166, 114] width 88 height 20
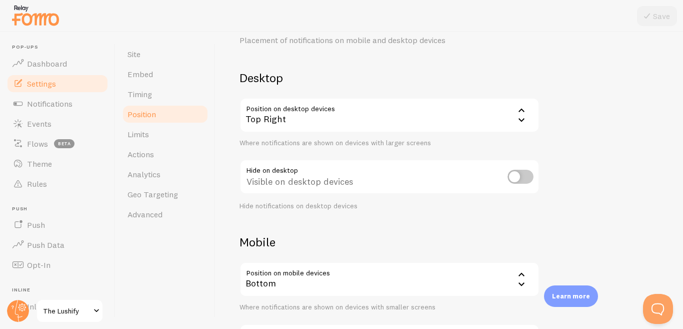
scroll to position [50, 0]
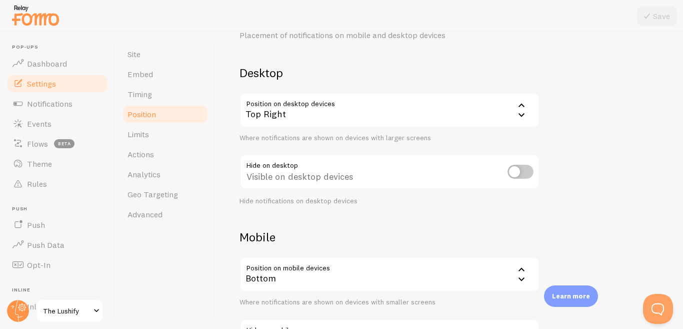
click at [524, 115] on icon at bounding box center [522, 115] width 12 height 12
click at [517, 104] on icon at bounding box center [522, 105] width 12 height 12
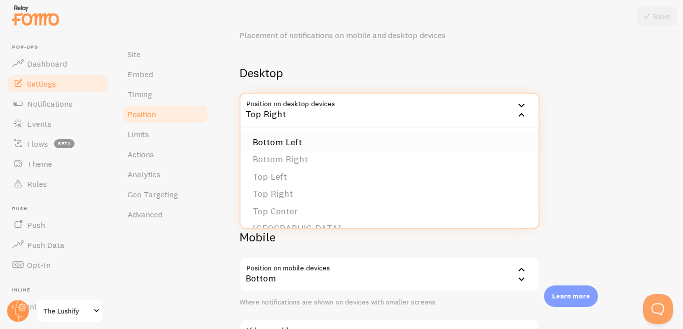
click at [306, 139] on li "Bottom Left" at bounding box center [390, 143] width 298 height 18
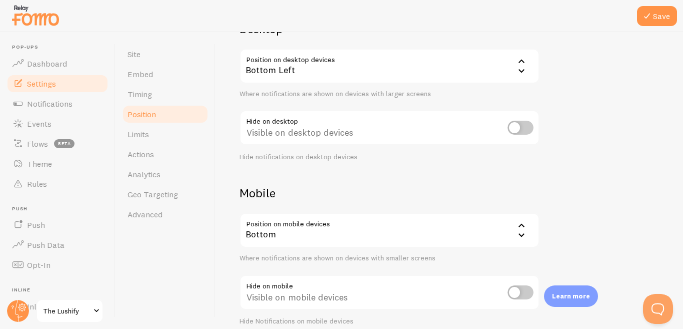
scroll to position [100, 0]
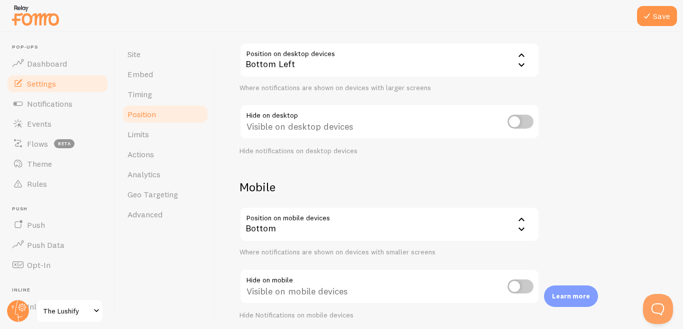
click at [525, 120] on input "checkbox" at bounding box center [521, 122] width 26 height 14
checkbox input "true"
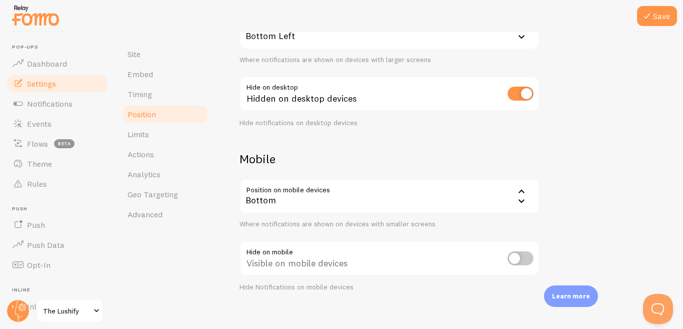
scroll to position [139, 0]
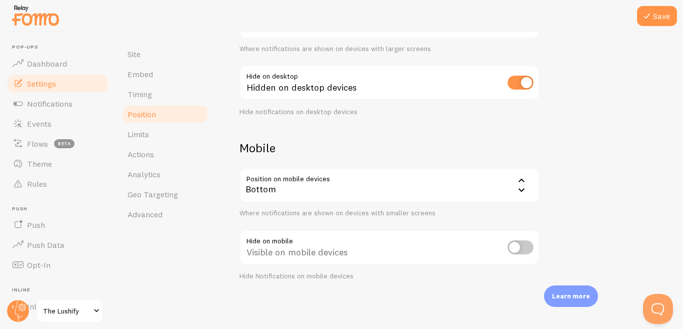
click at [518, 184] on icon at bounding box center [522, 181] width 12 height 12
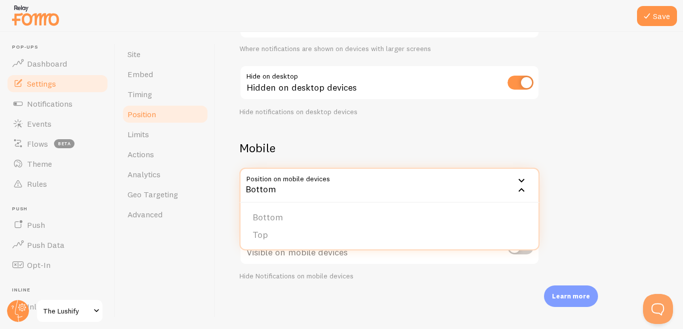
click at [412, 151] on h2 "Mobile" at bounding box center [390, 148] width 300 height 16
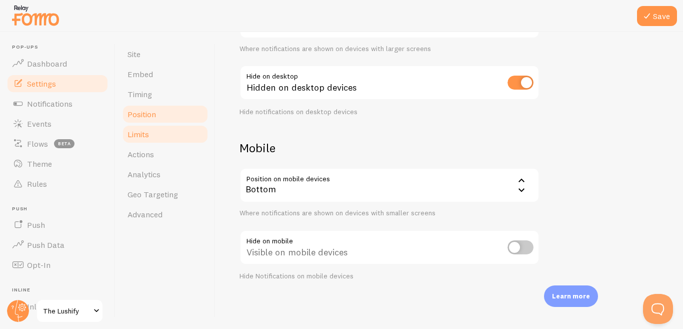
click at [155, 140] on link "Limits" at bounding box center [166, 134] width 88 height 20
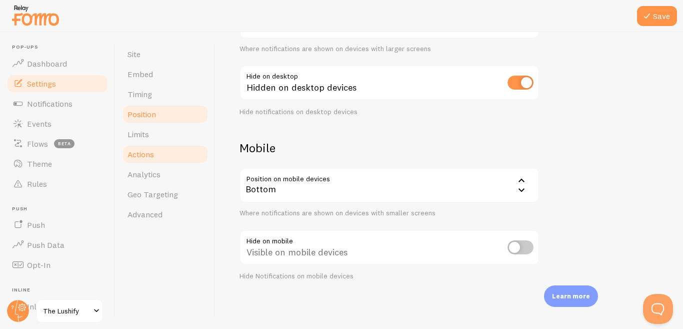
click at [155, 158] on link "Actions" at bounding box center [166, 154] width 88 height 20
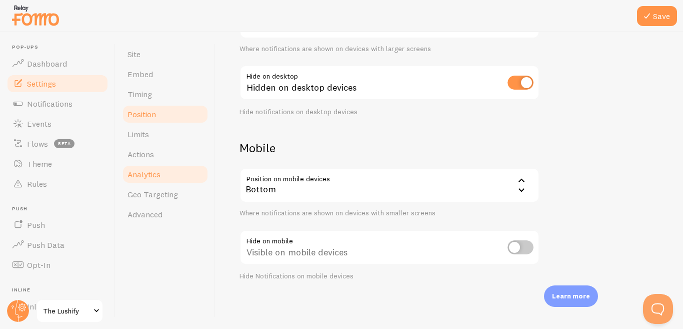
click at [167, 174] on link "Analytics" at bounding box center [166, 174] width 88 height 20
click at [650, 14] on icon at bounding box center [647, 16] width 12 height 12
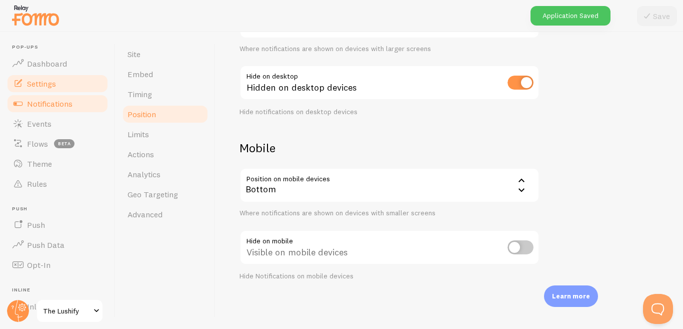
click at [51, 108] on span "Notifications" at bounding box center [50, 104] width 46 height 10
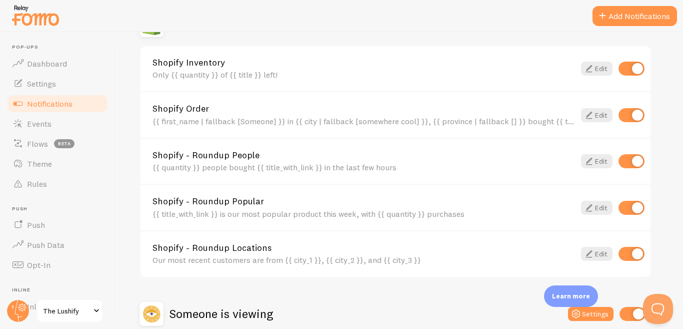
scroll to position [477, 0]
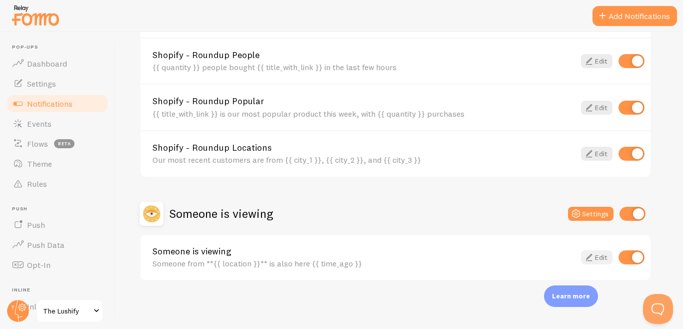
click at [594, 258] on link "Edit" at bounding box center [597, 257] width 32 height 14
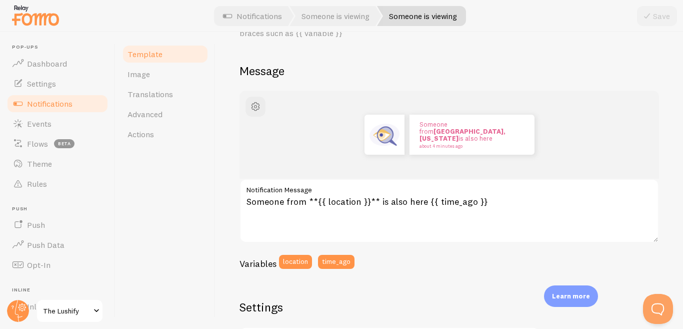
scroll to position [150, 0]
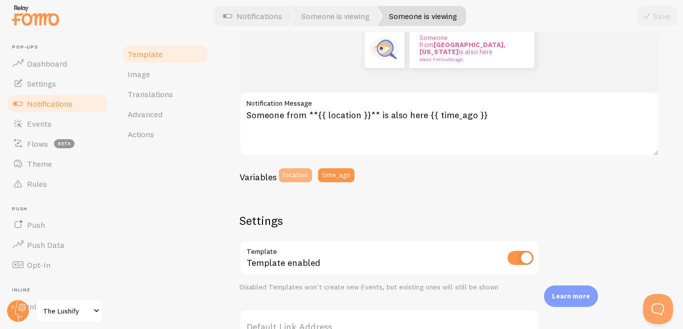
click at [300, 182] on button "location" at bounding box center [295, 175] width 33 height 14
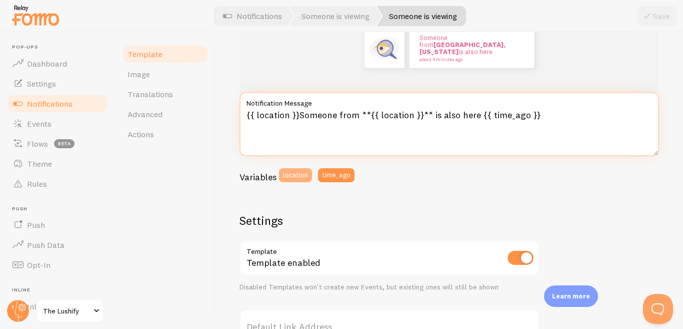
type textarea "{{ location }}{{ location }}Someone from **{{ location }}** is also here {{ tim…"
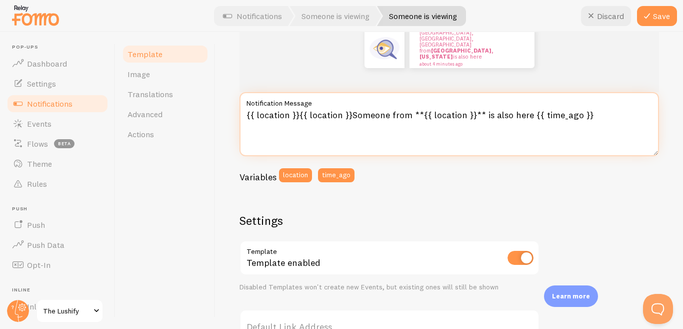
drag, startPoint x: 587, startPoint y: 115, endPoint x: 247, endPoint y: 116, distance: 340.1
click at [247, 116] on textarea "{{ location }}{{ location }}Someone from **{{ location }}** is also here {{ tim…" at bounding box center [450, 124] width 420 height 64
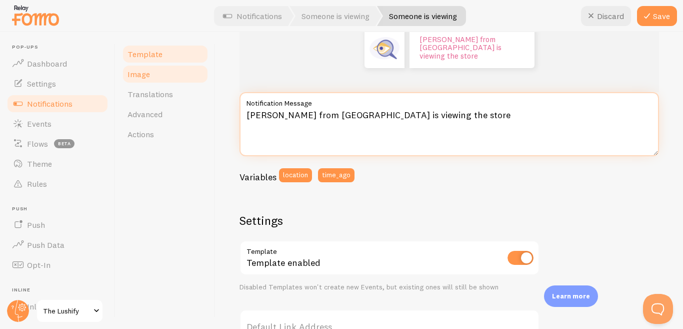
type textarea "[PERSON_NAME] from [GEOGRAPHIC_DATA] is viewing the store"
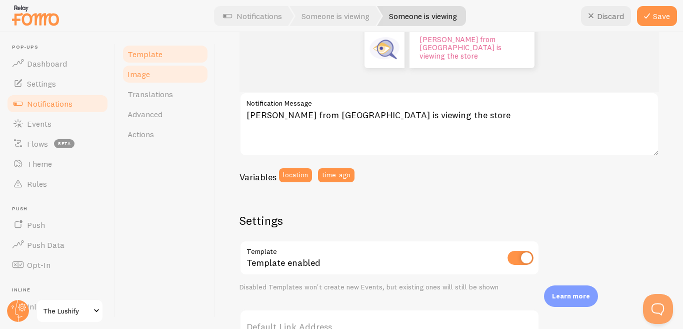
click at [157, 80] on link "Image" at bounding box center [166, 74] width 88 height 20
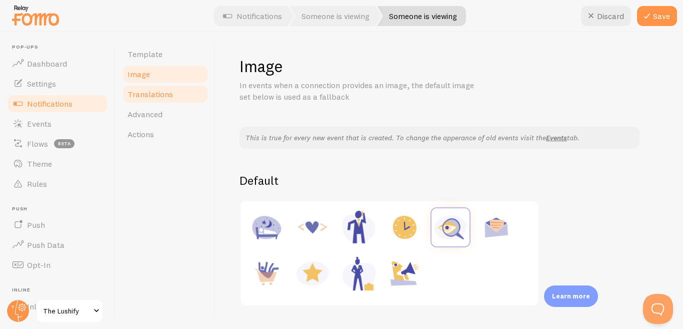
click at [160, 94] on span "Translations" at bounding box center [151, 94] width 46 height 10
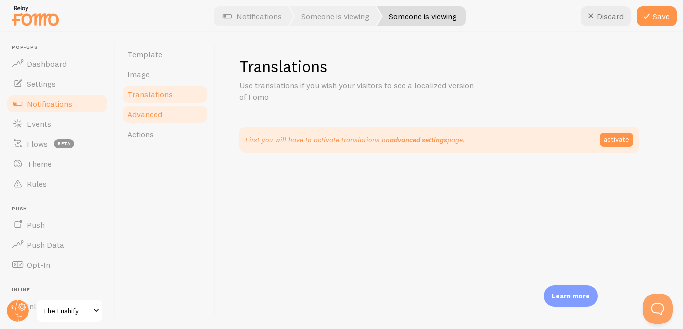
click at [159, 113] on span "Advanced" at bounding box center [145, 114] width 35 height 10
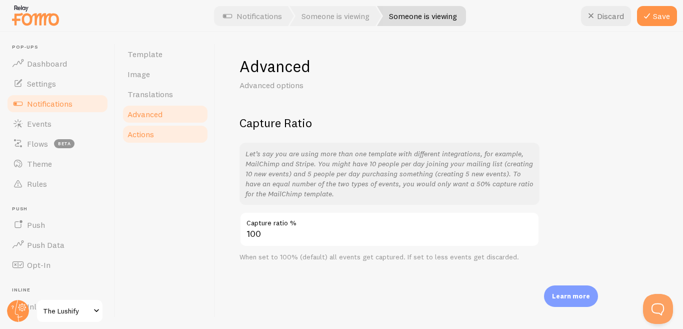
click at [159, 138] on link "Actions" at bounding box center [166, 134] width 88 height 20
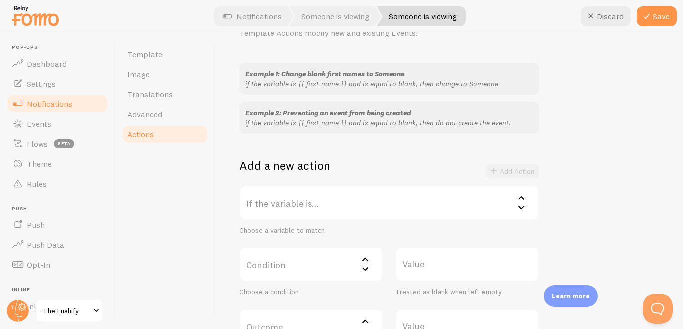
scroll to position [100, 0]
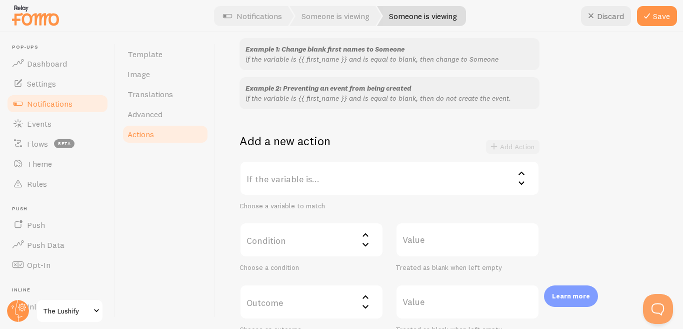
click at [522, 175] on icon at bounding box center [522, 173] width 12 height 12
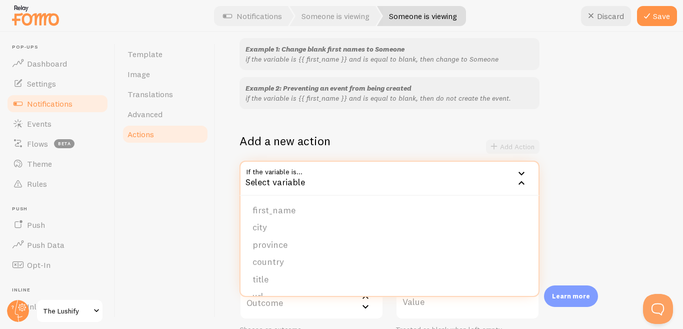
click at [211, 216] on div "Template Image Translations Advanced Actions" at bounding box center [166, 180] width 100 height 297
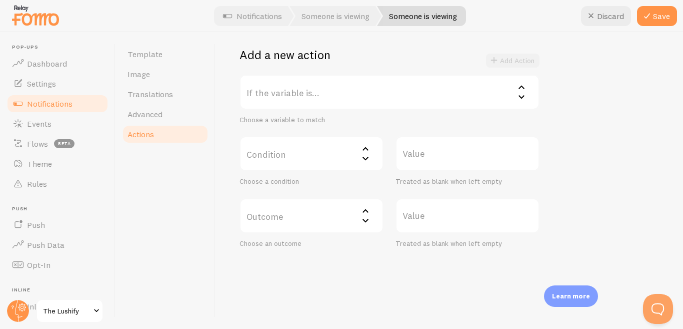
scroll to position [191, 0]
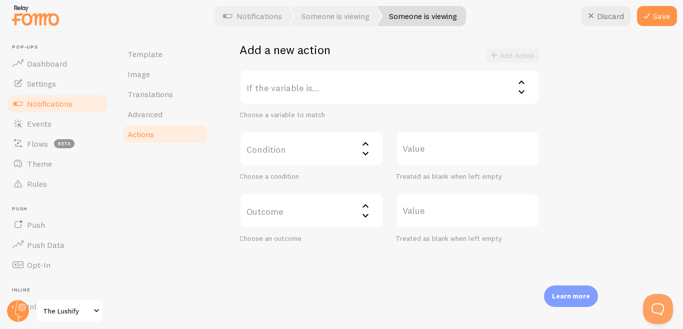
click at [343, 211] on label "Outcome" at bounding box center [312, 210] width 144 height 35
click at [343, 211] on div "Select outcome" at bounding box center [312, 210] width 144 height 35
click at [369, 207] on icon at bounding box center [366, 206] width 12 height 12
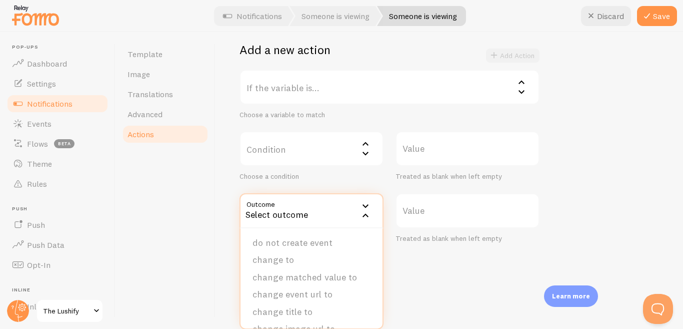
click at [369, 207] on icon at bounding box center [366, 206] width 12 height 12
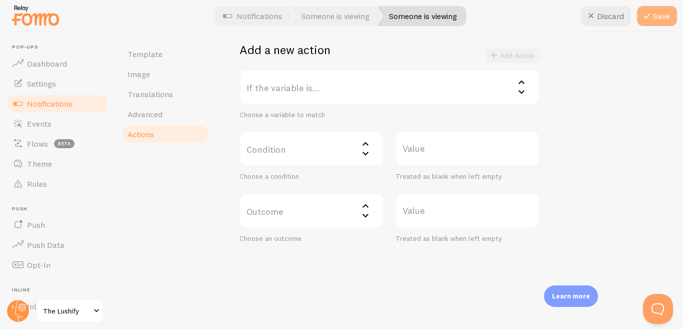
click at [660, 18] on button "Save" at bounding box center [657, 16] width 40 height 20
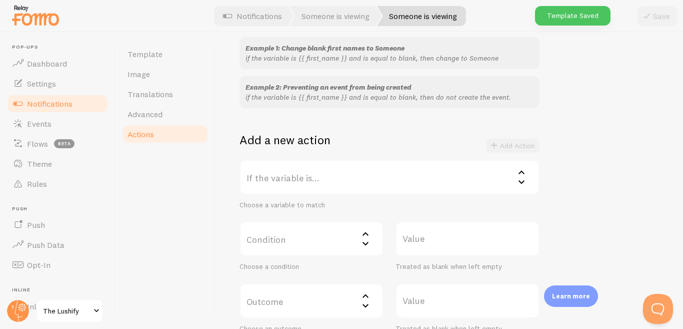
scroll to position [41, 0]
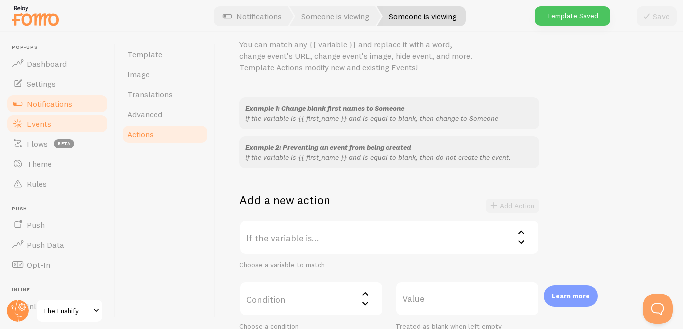
click at [41, 129] on link "Events" at bounding box center [57, 124] width 103 height 20
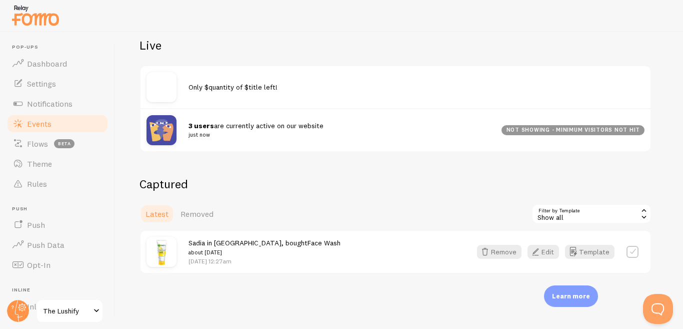
scroll to position [114, 0]
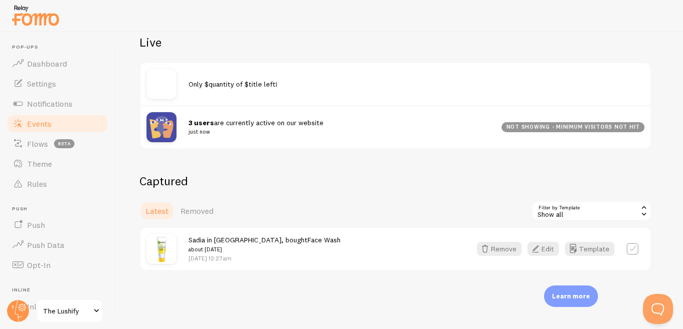
click at [599, 208] on div "Show all" at bounding box center [592, 211] width 120 height 20
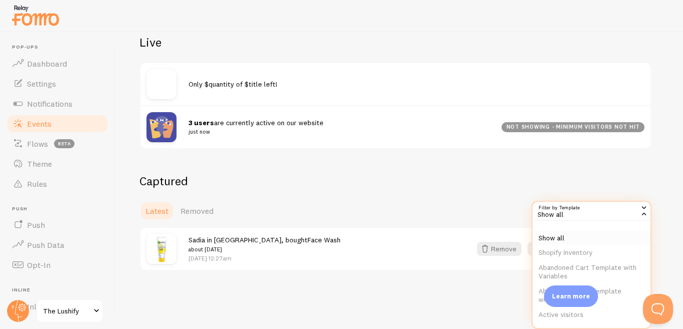
click at [580, 240] on li "Show all" at bounding box center [592, 238] width 118 height 15
click at [580, 240] on div "Sadia in [GEOGRAPHIC_DATA], bought Face Wash about [DATE] [DATE] 12:27am Remove…" at bounding box center [396, 249] width 510 height 42
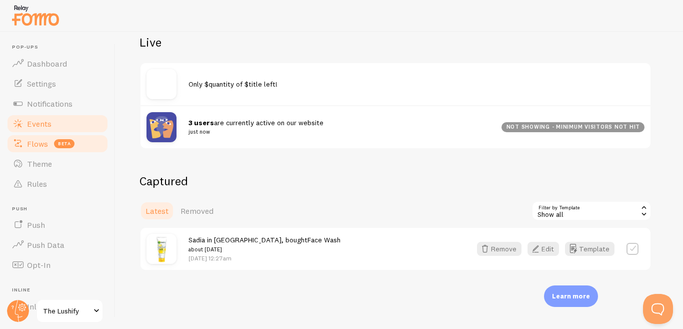
click at [52, 145] on link "Flows beta" at bounding box center [57, 144] width 103 height 20
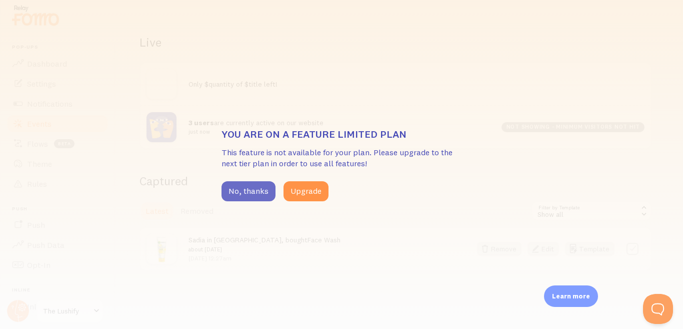
click at [265, 192] on button "No, thanks" at bounding box center [249, 191] width 54 height 20
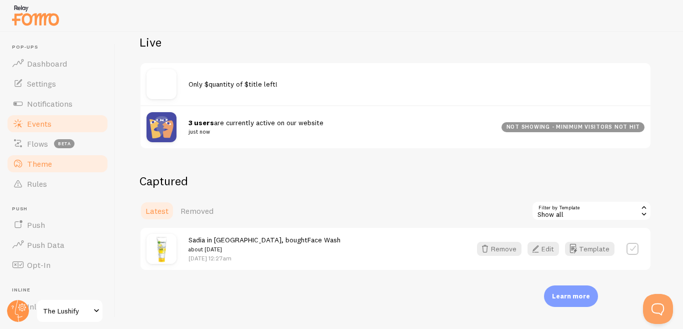
click at [40, 166] on span "Theme" at bounding box center [39, 164] width 25 height 10
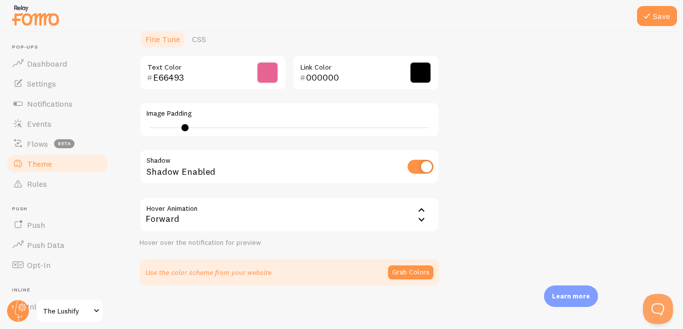
scroll to position [250, 0]
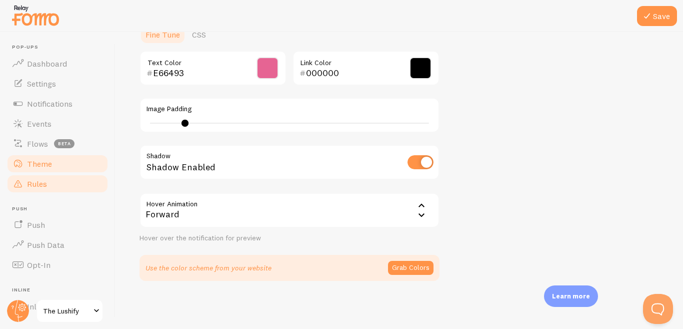
click at [41, 180] on span "Rules" at bounding box center [37, 184] width 20 height 10
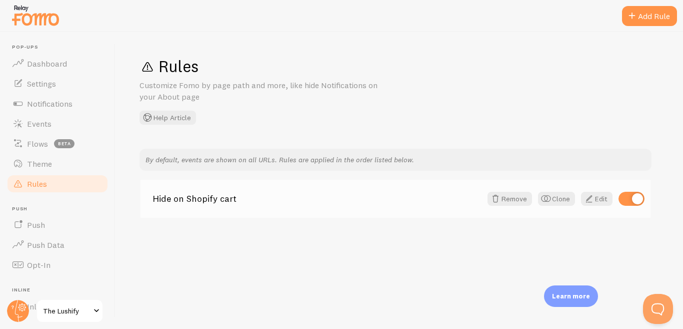
click at [622, 197] on input "checkbox" at bounding box center [632, 199] width 26 height 14
checkbox input "false"
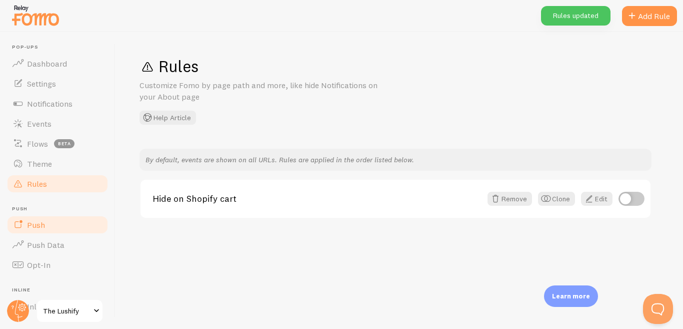
click at [35, 223] on span "Push" at bounding box center [36, 225] width 18 height 10
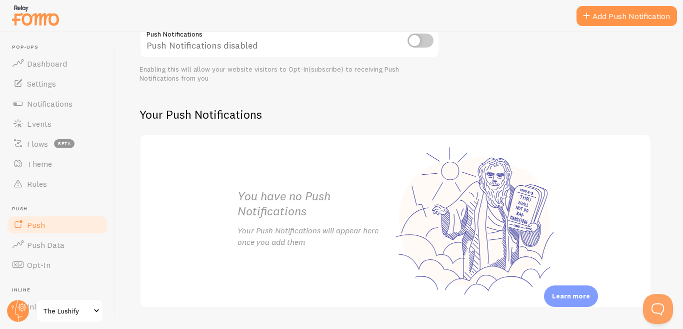
scroll to position [164, 0]
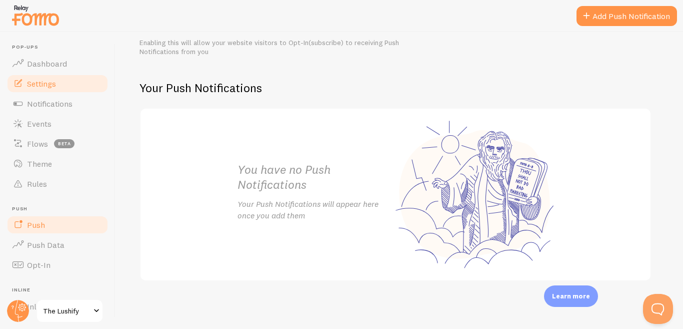
click at [62, 90] on link "Settings" at bounding box center [57, 84] width 103 height 20
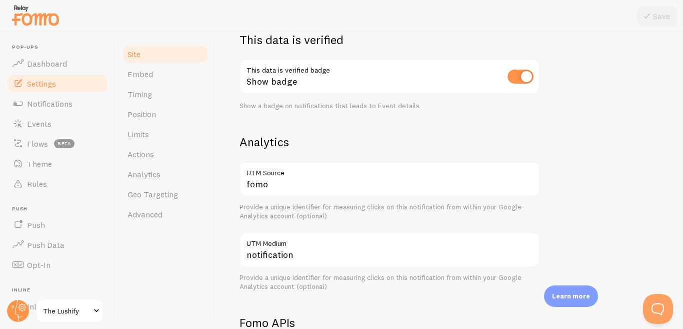
scroll to position [300, 0]
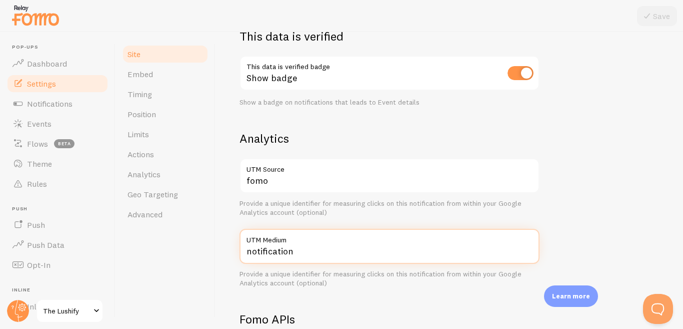
click at [302, 253] on input "notification" at bounding box center [390, 246] width 300 height 35
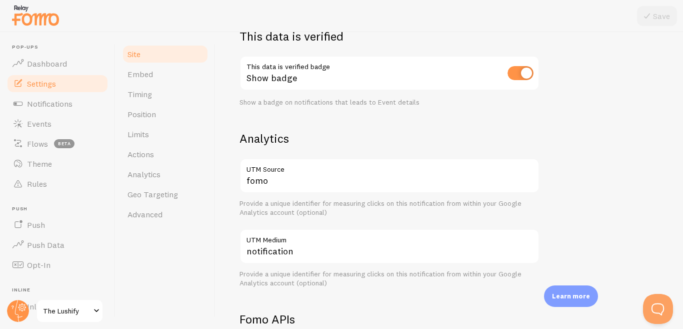
click at [230, 255] on div "Site Settings Settings related to your website The Lushify Site Title Name used…" at bounding box center [450, 180] width 468 height 297
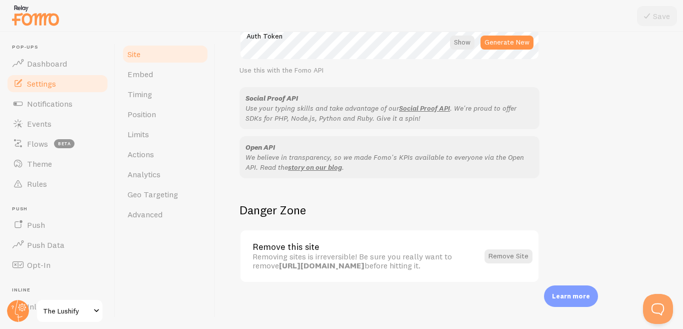
scroll to position [616, 0]
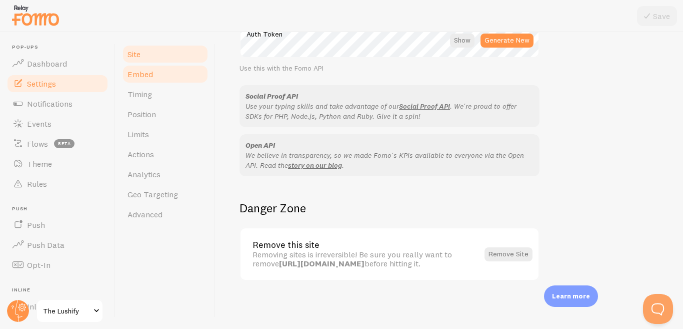
click at [150, 73] on span "Embed" at bounding box center [141, 74] width 26 height 10
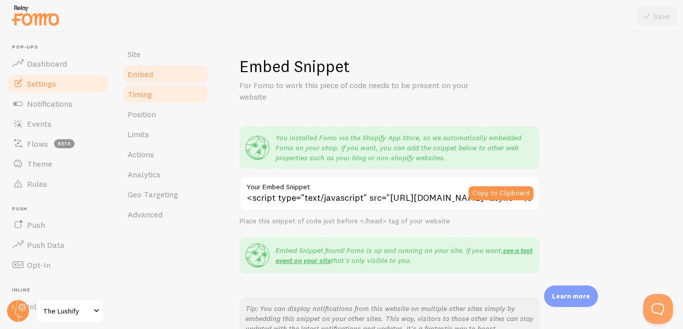
click at [161, 99] on link "Timing" at bounding box center [166, 94] width 88 height 20
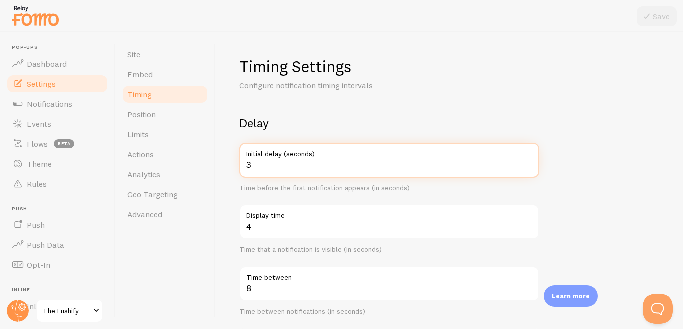
click at [284, 163] on input "3" at bounding box center [390, 160] width 300 height 35
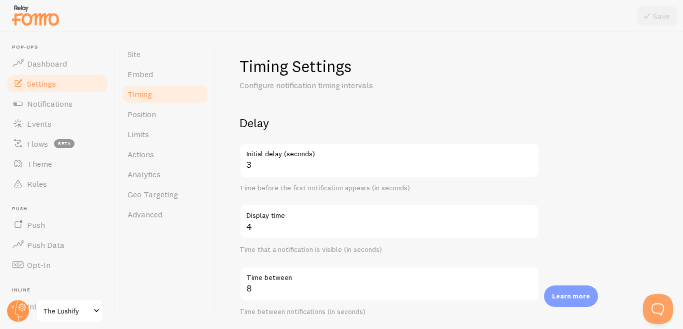
click at [282, 220] on label "Display time" at bounding box center [390, 212] width 300 height 17
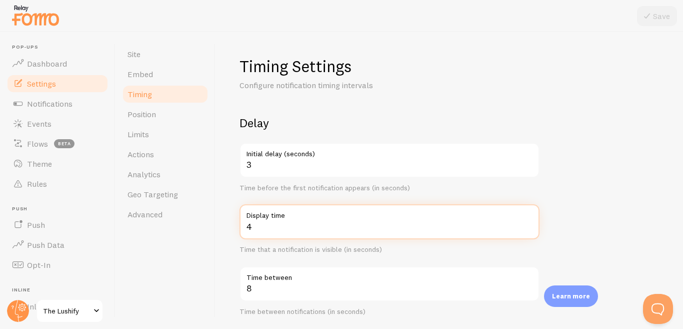
click at [282, 220] on input "4" at bounding box center [390, 221] width 300 height 35
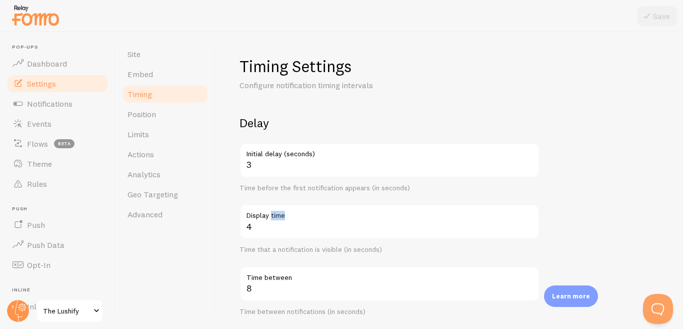
click at [282, 220] on label "Display time" at bounding box center [390, 212] width 300 height 17
click at [282, 220] on input "4" at bounding box center [390, 221] width 300 height 35
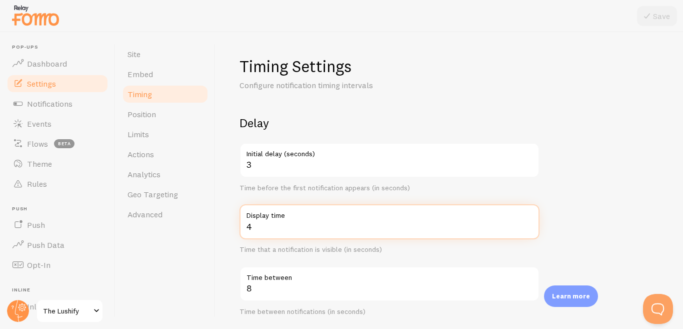
click at [251, 229] on input "4" at bounding box center [390, 221] width 300 height 35
type input "5"
click at [527, 222] on input "5" at bounding box center [390, 221] width 300 height 35
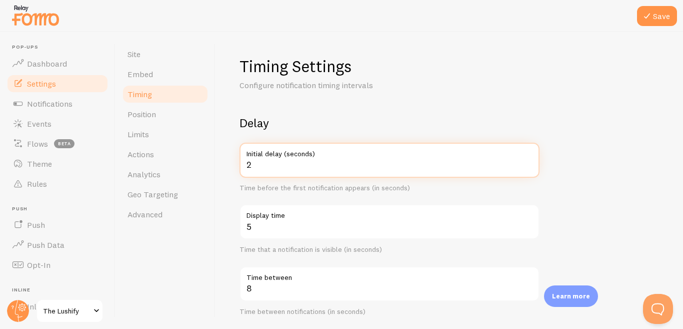
click at [531, 165] on input "2" at bounding box center [390, 160] width 300 height 35
click at [531, 165] on input "1" at bounding box center [390, 160] width 300 height 35
click at [530, 161] on input "2" at bounding box center [390, 160] width 300 height 35
click at [530, 161] on input "3" at bounding box center [390, 160] width 300 height 35
type input "2"
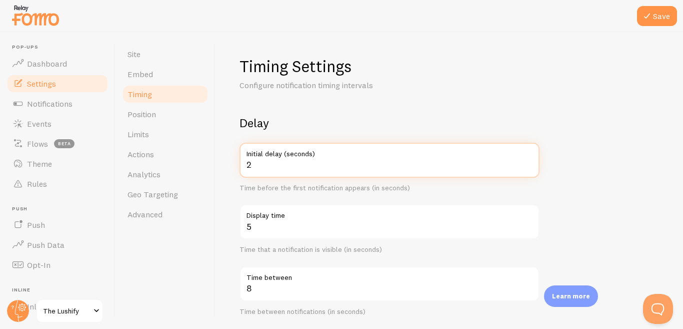
click at [530, 169] on input "2" at bounding box center [390, 160] width 300 height 35
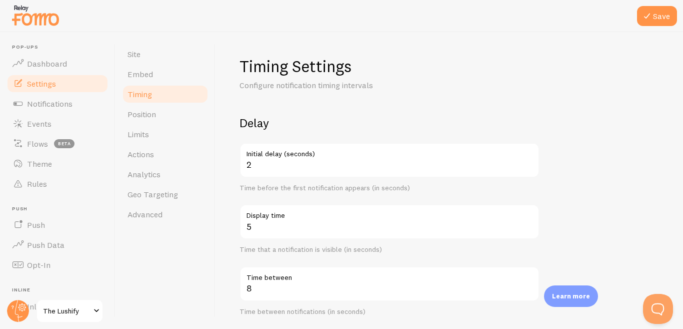
click at [559, 175] on form "Delay 2 Initial delay (seconds) Time before the first notification appears (in …" at bounding box center [450, 329] width 420 height 429
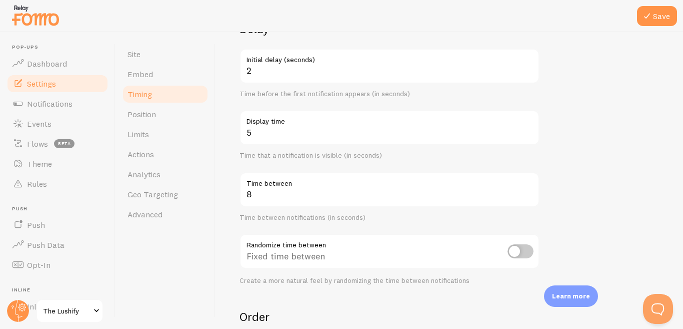
scroll to position [100, 0]
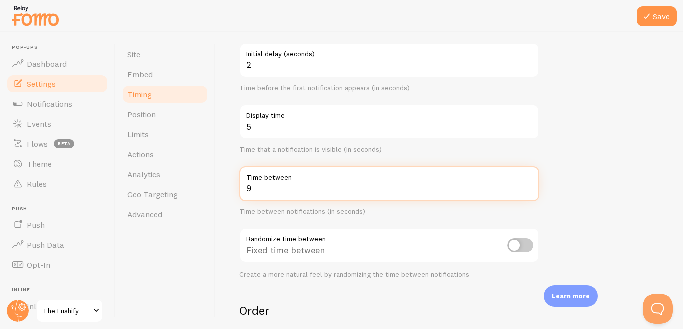
click at [528, 183] on input "9" at bounding box center [390, 183] width 300 height 35
click at [528, 183] on input "10" at bounding box center [390, 183] width 300 height 35
click at [528, 183] on input "11" at bounding box center [390, 183] width 300 height 35
click at [528, 191] on input "10" at bounding box center [390, 183] width 300 height 35
click at [528, 191] on input "9" at bounding box center [390, 183] width 300 height 35
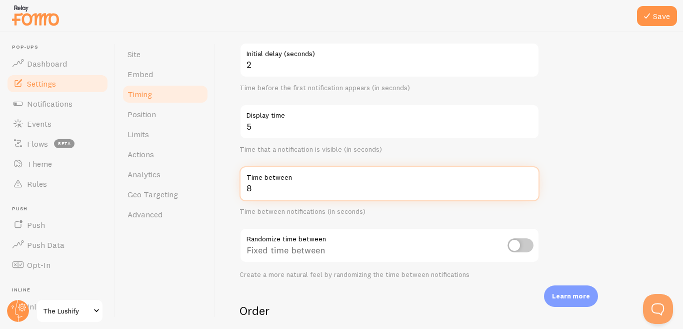
click at [528, 191] on input "8" at bounding box center [390, 183] width 300 height 35
click at [528, 191] on input "7" at bounding box center [390, 183] width 300 height 35
click at [528, 191] on input "6" at bounding box center [390, 183] width 300 height 35
click at [528, 191] on input "5" at bounding box center [390, 183] width 300 height 35
click at [528, 191] on input "4" at bounding box center [390, 183] width 300 height 35
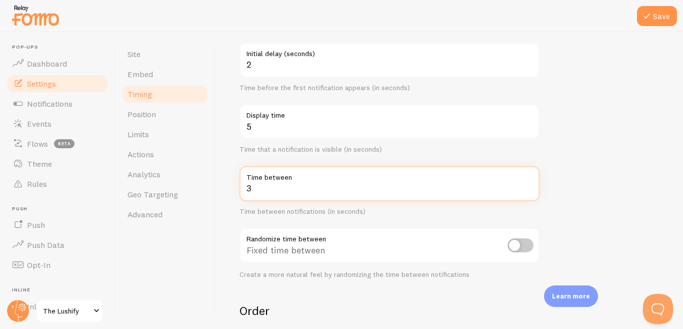
click at [528, 191] on input "3" at bounding box center [390, 183] width 300 height 35
click at [527, 186] on input "4" at bounding box center [390, 183] width 300 height 35
type input "3"
click at [531, 188] on input "3" at bounding box center [390, 183] width 300 height 35
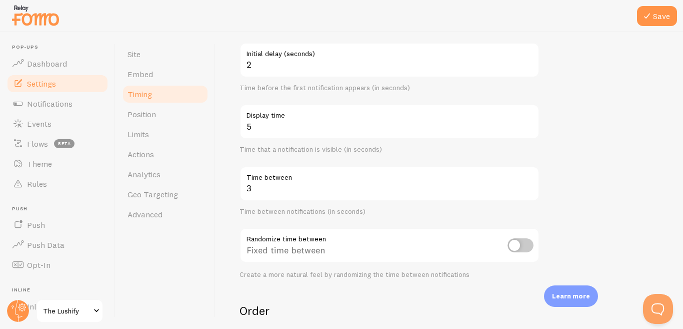
click at [556, 184] on form "Delay 2 Initial delay (seconds) Time before the first notification appears (in …" at bounding box center [450, 229] width 420 height 429
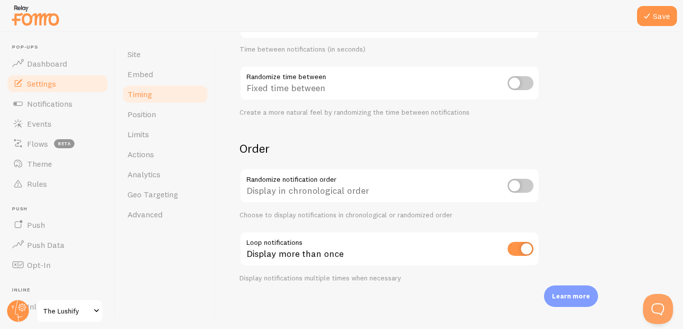
scroll to position [264, 0]
click at [663, 20] on button "Save" at bounding box center [657, 16] width 40 height 20
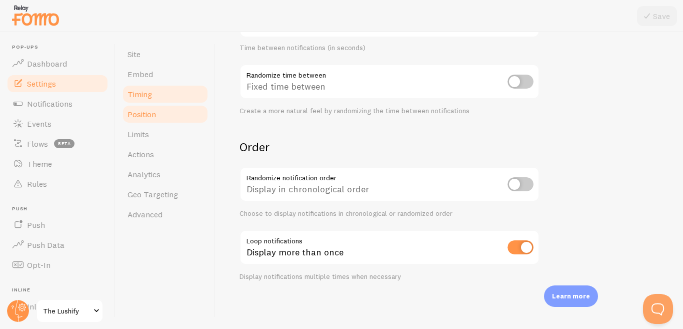
click at [148, 118] on span "Position" at bounding box center [142, 114] width 29 height 10
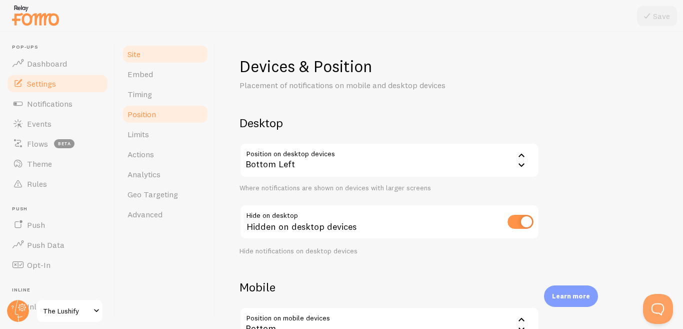
click at [146, 61] on link "Site" at bounding box center [166, 54] width 88 height 20
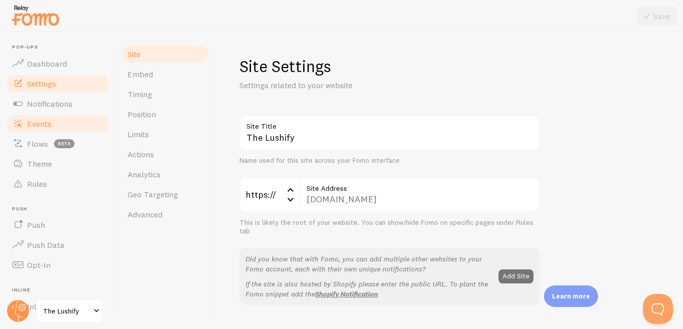
click at [85, 128] on link "Events" at bounding box center [57, 124] width 103 height 20
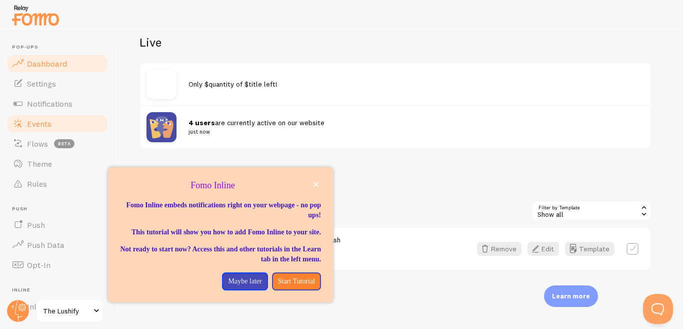
click at [16, 63] on span at bounding box center [18, 64] width 12 height 12
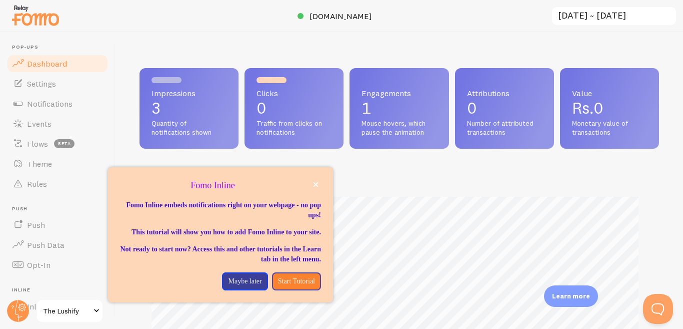
scroll to position [263, 511]
click at [229, 286] on p "Maybe later" at bounding box center [245, 281] width 34 height 10
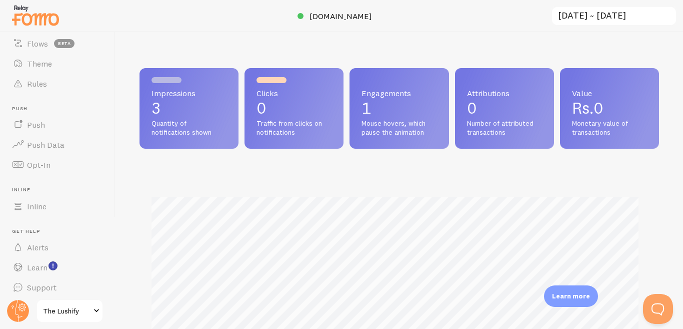
scroll to position [105, 0]
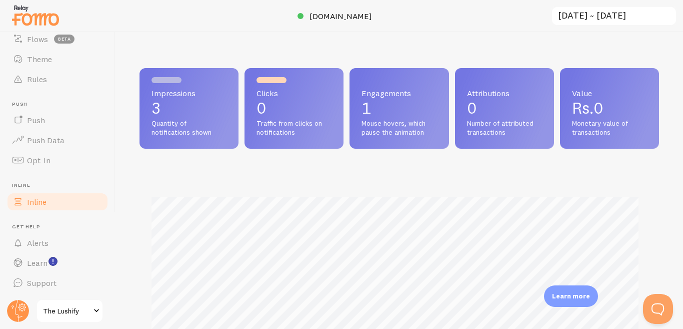
click at [38, 205] on span "Inline" at bounding box center [37, 202] width 20 height 10
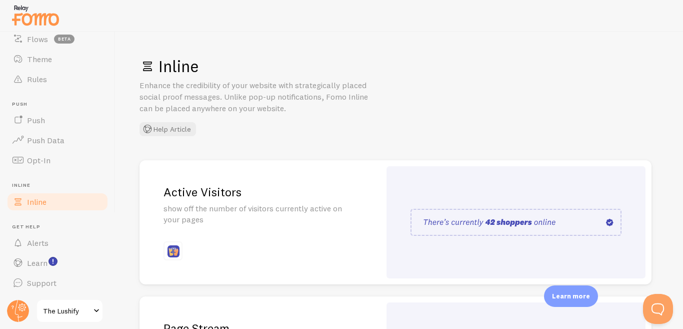
click at [490, 221] on img at bounding box center [516, 222] width 211 height 27
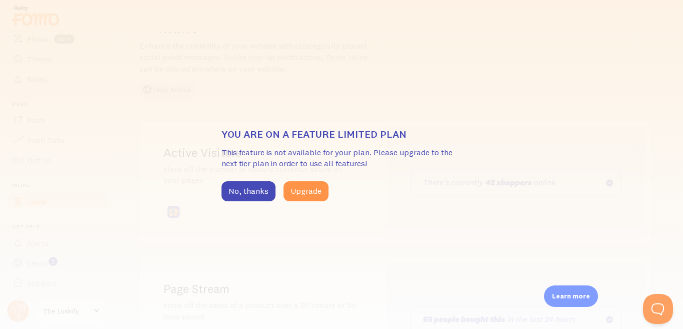
scroll to position [100, 0]
click at [240, 188] on button "No, thanks" at bounding box center [249, 191] width 54 height 20
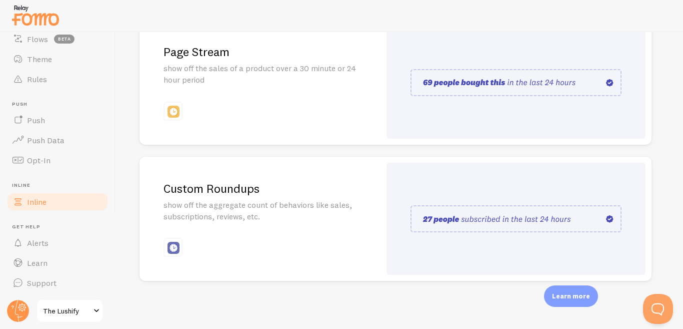
scroll to position [0, 0]
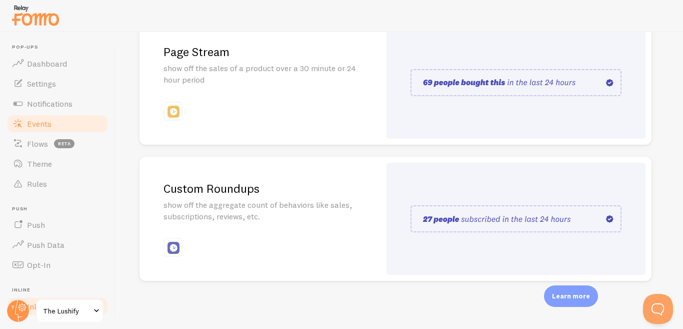
click at [65, 124] on link "Events" at bounding box center [57, 124] width 103 height 20
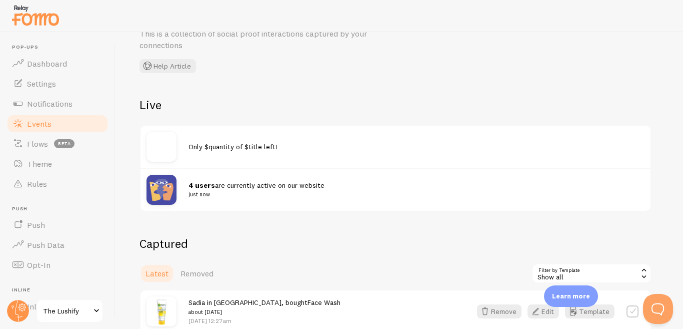
scroll to position [100, 0]
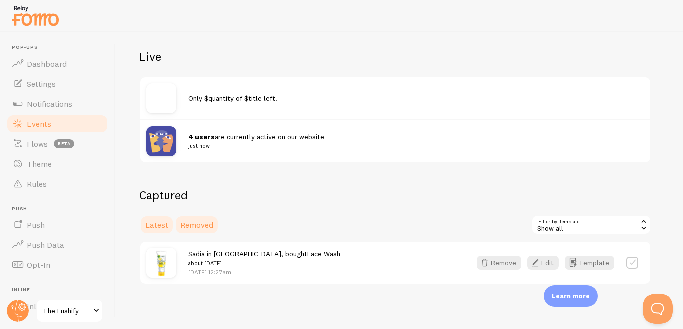
click at [210, 225] on span "Removed" at bounding box center [197, 225] width 33 height 10
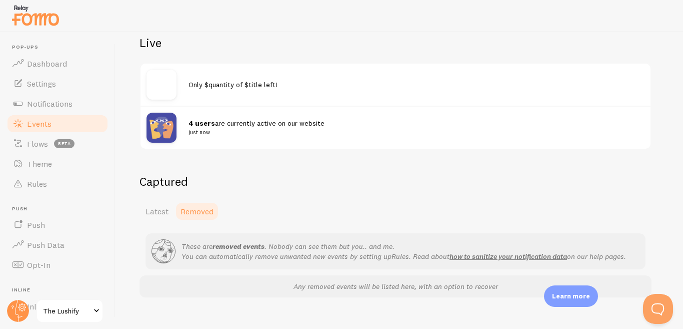
scroll to position [130, 0]
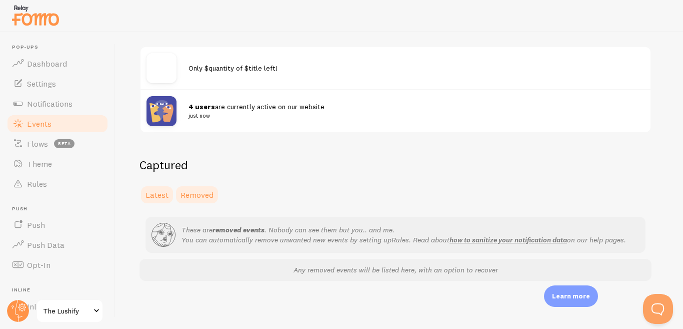
click at [146, 194] on span "Latest" at bounding box center [157, 195] width 23 height 10
click at [146, 89] on div "Only $quantity of $title left!" at bounding box center [396, 68] width 510 height 42
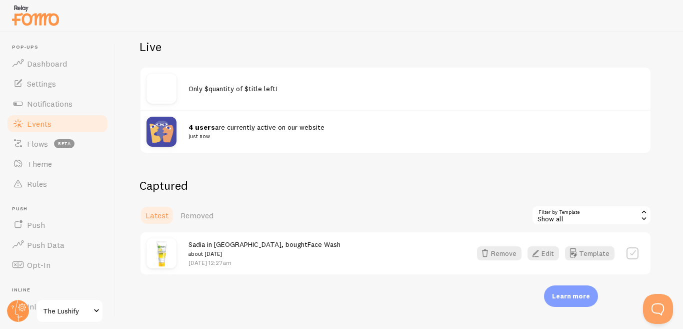
scroll to position [114, 0]
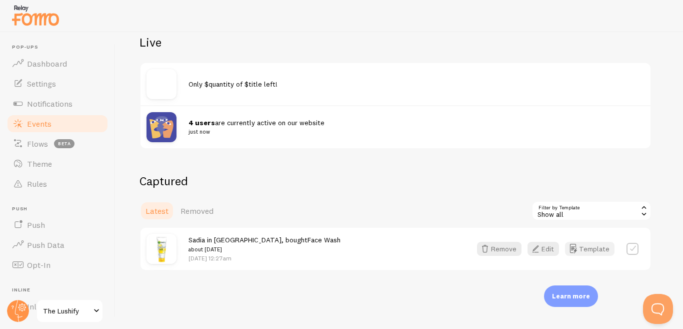
click at [598, 255] on button "Template" at bounding box center [590, 249] width 50 height 14
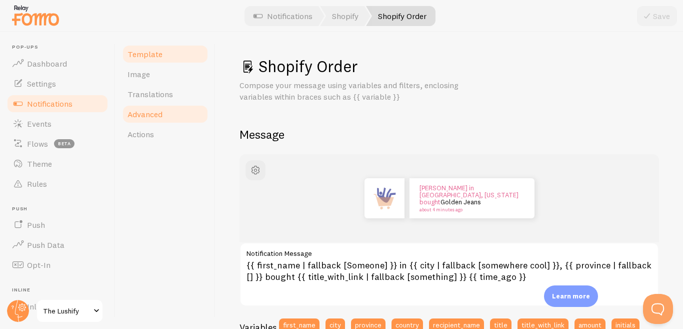
click at [186, 115] on link "Advanced" at bounding box center [166, 114] width 88 height 20
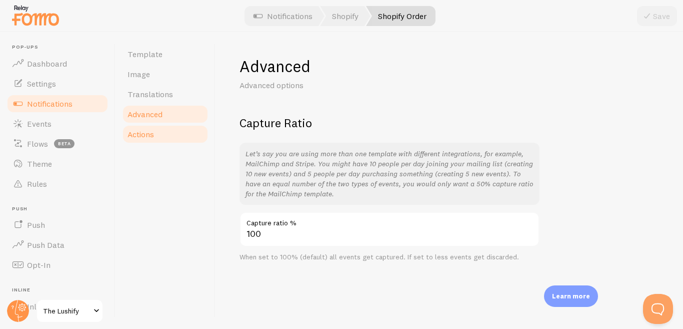
click at [142, 136] on span "Actions" at bounding box center [141, 134] width 27 height 10
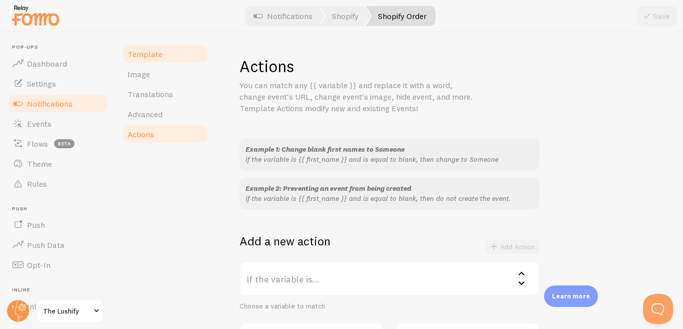
click at [156, 49] on link "Template" at bounding box center [166, 54] width 88 height 20
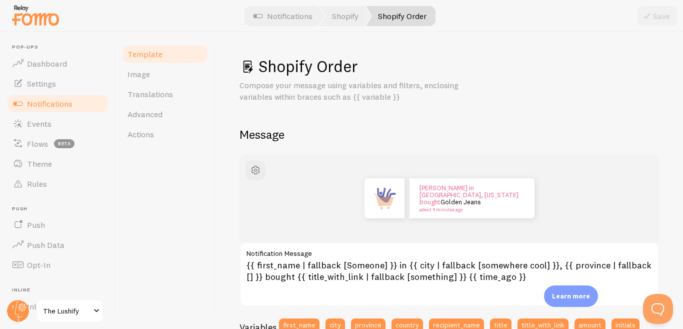
click at [243, 64] on span at bounding box center [248, 67] width 16 height 16
click at [275, 69] on h1 "Shopify Order" at bounding box center [450, 66] width 420 height 21
click at [252, 161] on button "button" at bounding box center [256, 170] width 20 height 20
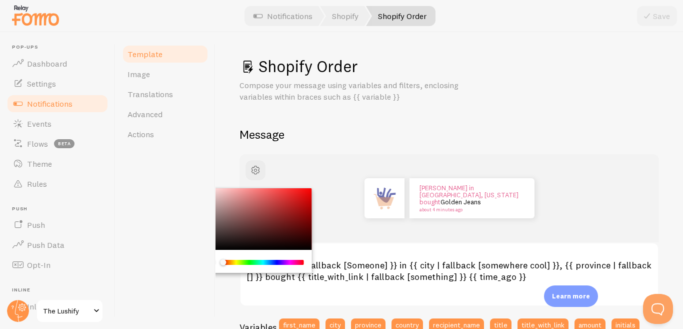
click at [277, 129] on h2 "Message" at bounding box center [450, 135] width 420 height 16
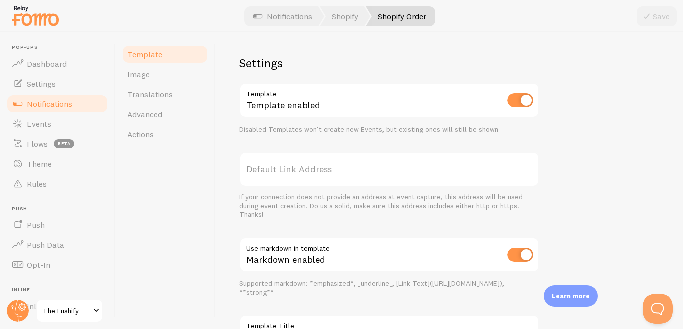
scroll to position [439, 0]
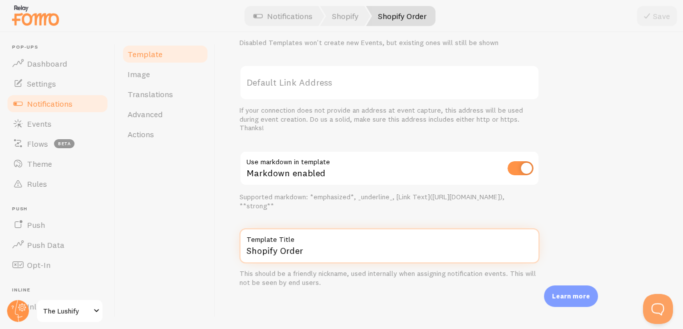
click at [293, 255] on input "Shopify Order" at bounding box center [390, 245] width 300 height 35
click at [311, 245] on input "Shopify Order" at bounding box center [390, 245] width 300 height 35
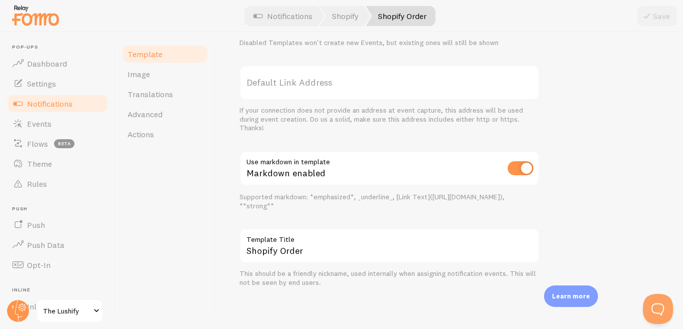
click at [312, 216] on div "Settings Template Template enabled Disabled Templates won't create new Events, …" at bounding box center [390, 127] width 300 height 318
click at [147, 71] on span "Image" at bounding box center [139, 74] width 23 height 10
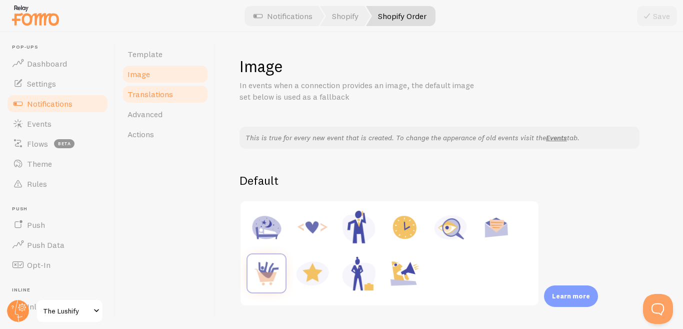
click at [151, 96] on span "Translations" at bounding box center [151, 94] width 46 height 10
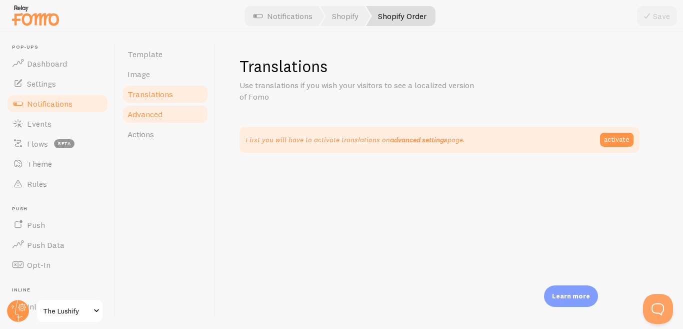
click at [154, 115] on span "Advanced" at bounding box center [145, 114] width 35 height 10
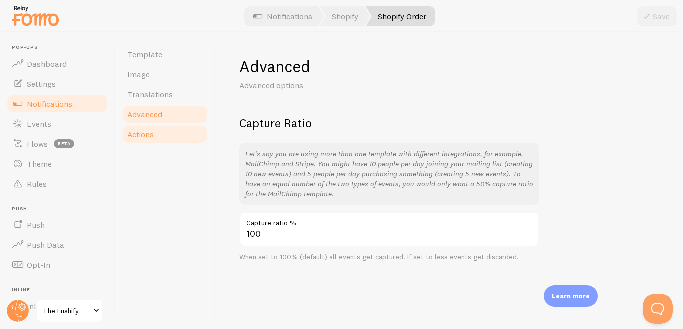
click at [152, 141] on link "Actions" at bounding box center [166, 134] width 88 height 20
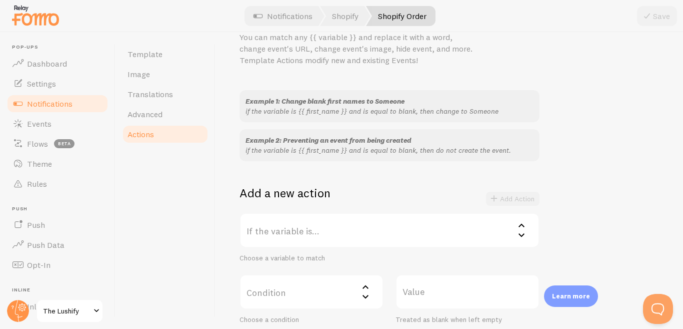
scroll to position [100, 0]
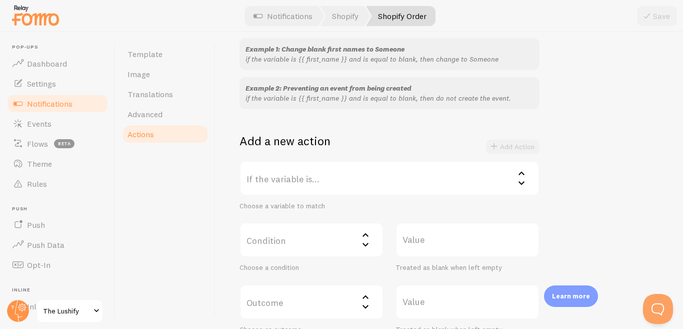
click at [313, 176] on label "If the variable is..." at bounding box center [390, 178] width 300 height 35
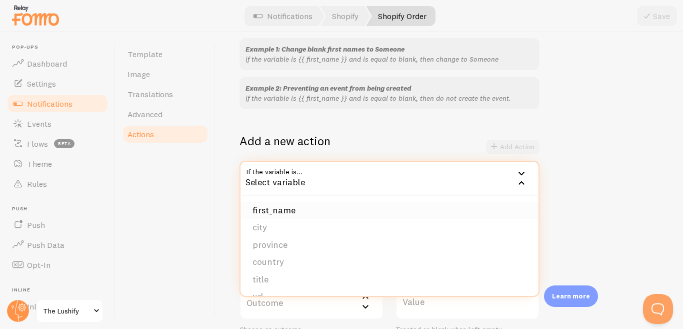
click at [298, 208] on li "first_name" at bounding box center [390, 211] width 298 height 18
click at [298, 208] on div "Choose a variable to match" at bounding box center [390, 206] width 300 height 9
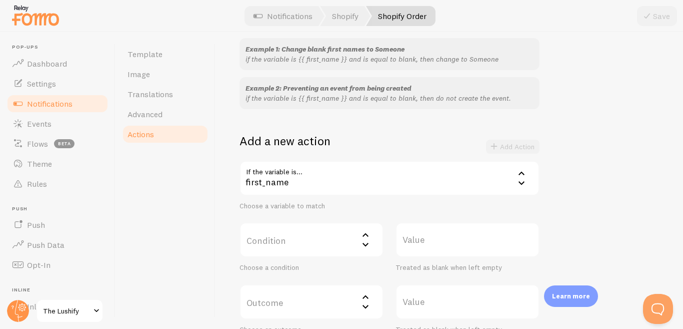
click at [302, 181] on div "first_name" at bounding box center [390, 178] width 300 height 35
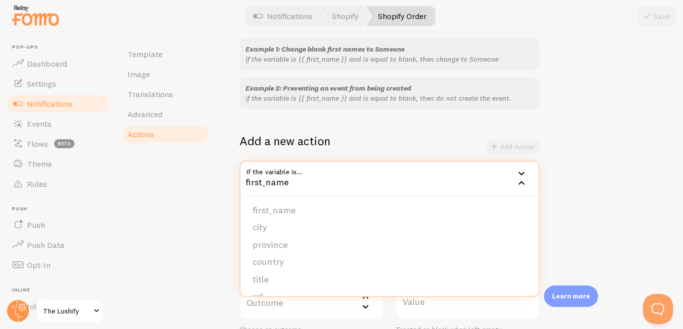
drag, startPoint x: 291, startPoint y: 183, endPoint x: 284, endPoint y: 179, distance: 8.5
click at [291, 183] on div "first_name" at bounding box center [390, 178] width 300 height 35
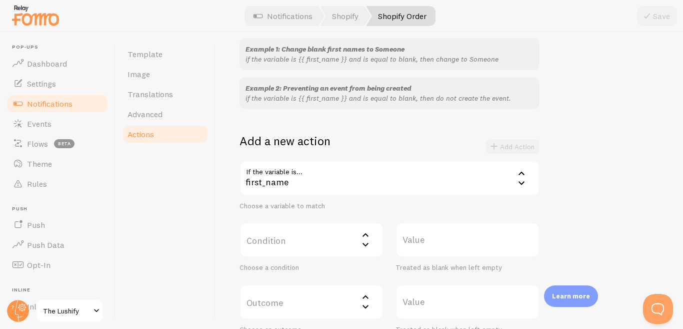
click at [283, 178] on div "first_name" at bounding box center [390, 178] width 300 height 35
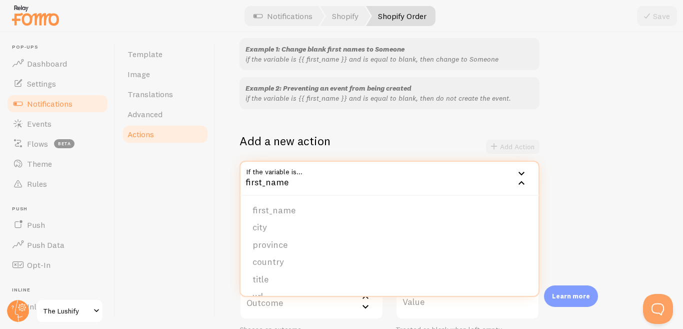
click at [206, 220] on div "Template Image Translations Advanced Actions" at bounding box center [166, 180] width 100 height 297
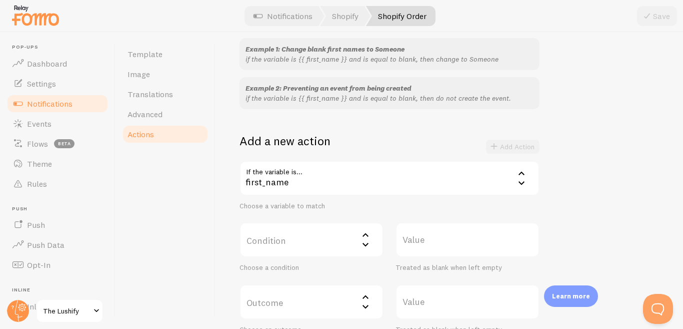
click at [206, 220] on div "Template Image Translations Advanced Actions" at bounding box center [166, 180] width 100 height 297
click at [285, 241] on label "Condition" at bounding box center [312, 239] width 144 height 35
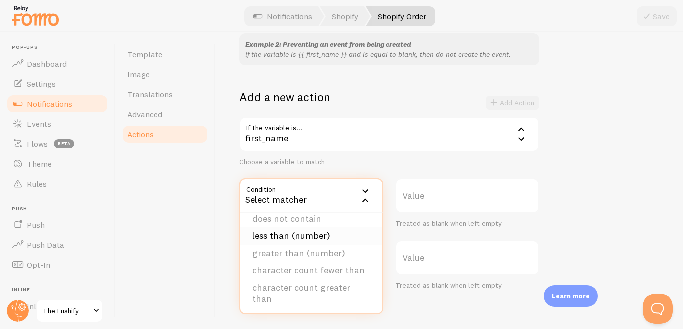
scroll to position [150, 0]
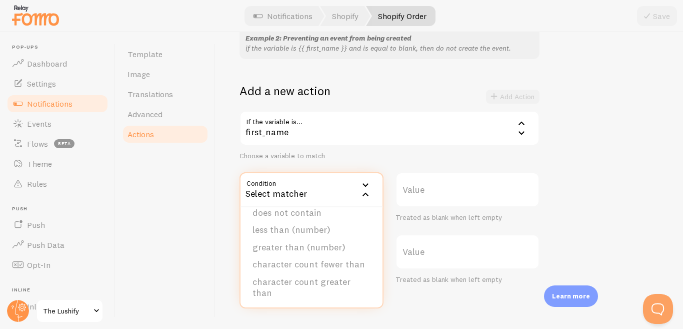
click at [206, 225] on div "Template Image Translations Advanced Actions" at bounding box center [166, 180] width 100 height 297
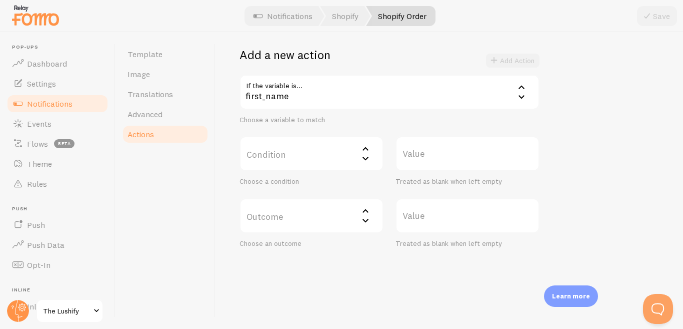
scroll to position [191, 0]
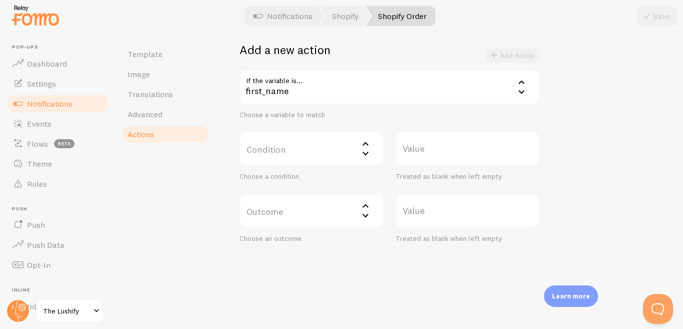
click at [304, 218] on label "Outcome" at bounding box center [312, 210] width 144 height 35
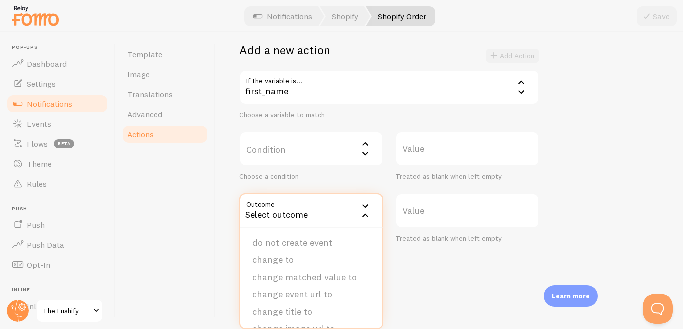
click at [231, 241] on div "Actions You can match any {{ variable }} and replace it with a word, change eve…" at bounding box center [450, 180] width 468 height 297
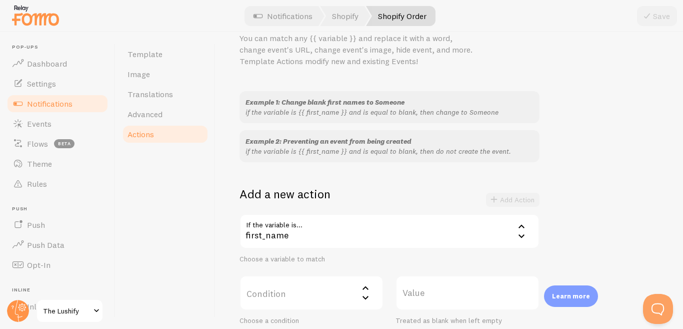
scroll to position [41, 0]
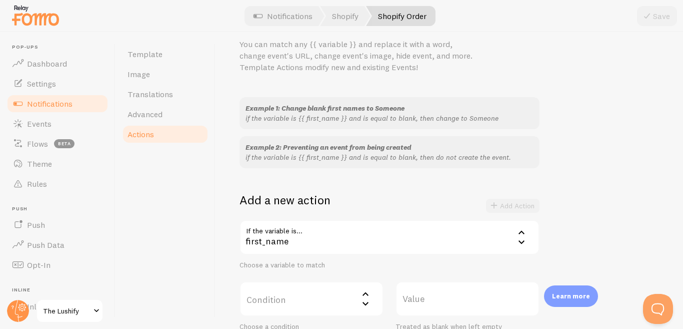
click at [386, 19] on link "Shopify Order" at bounding box center [401, 16] width 70 height 20
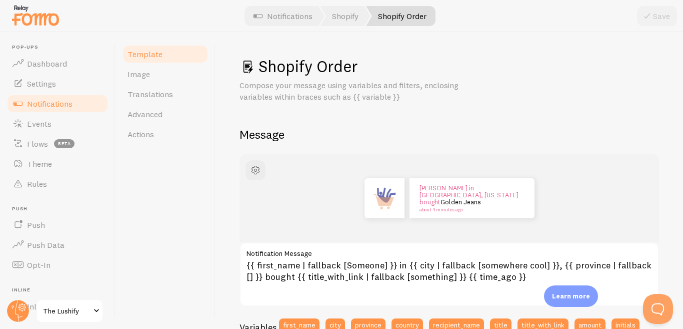
click at [281, 69] on h1 "Shopify Order" at bounding box center [450, 66] width 420 height 21
click at [322, 70] on h1 "Shopify Order" at bounding box center [450, 66] width 420 height 21
